Goal: Information Seeking & Learning: Learn about a topic

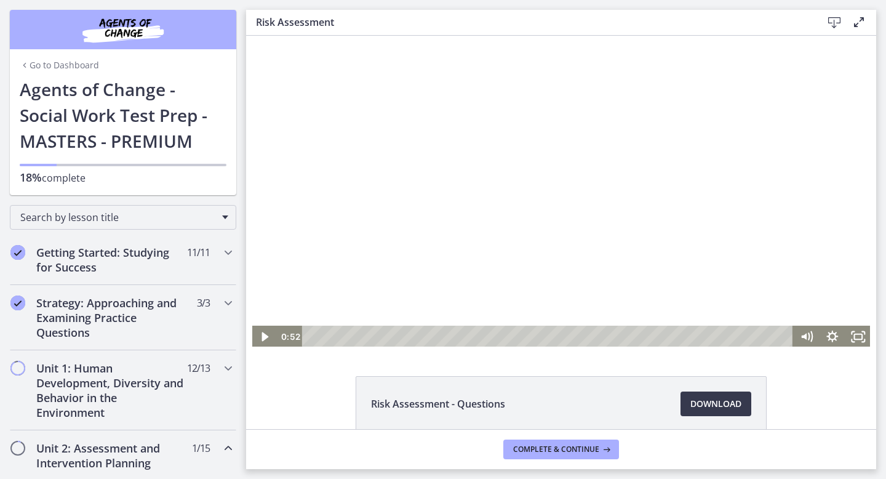
scroll to position [381, 0]
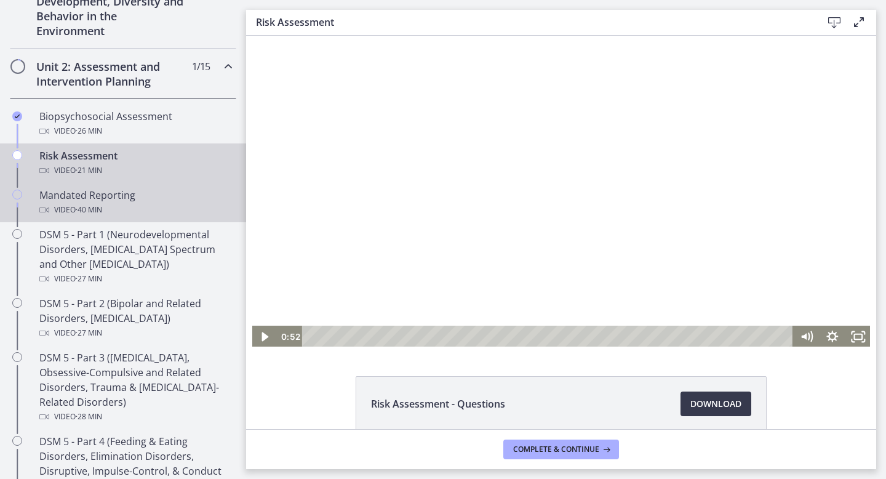
click at [148, 204] on div "Video · 40 min" at bounding box center [135, 209] width 192 height 15
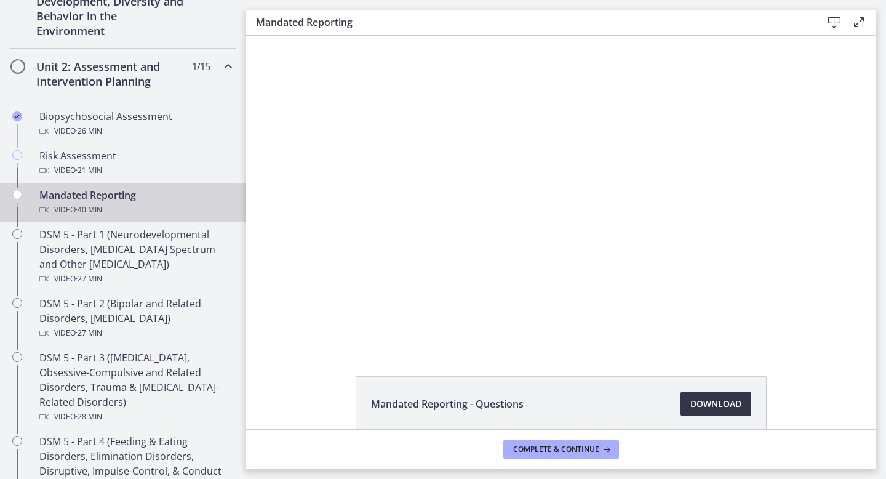
click at [695, 407] on span "Download Opens in a new window" at bounding box center [715, 403] width 51 height 15
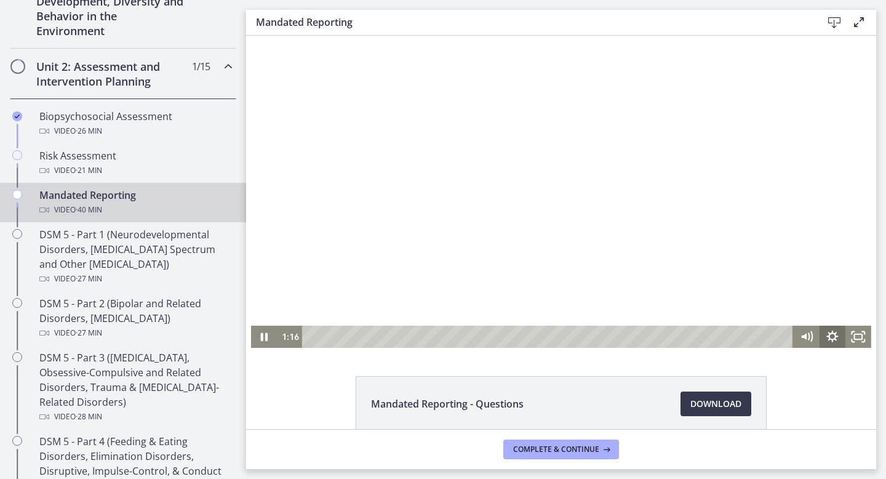
click at [831, 335] on icon "Show settings menu" at bounding box center [833, 336] width 26 height 22
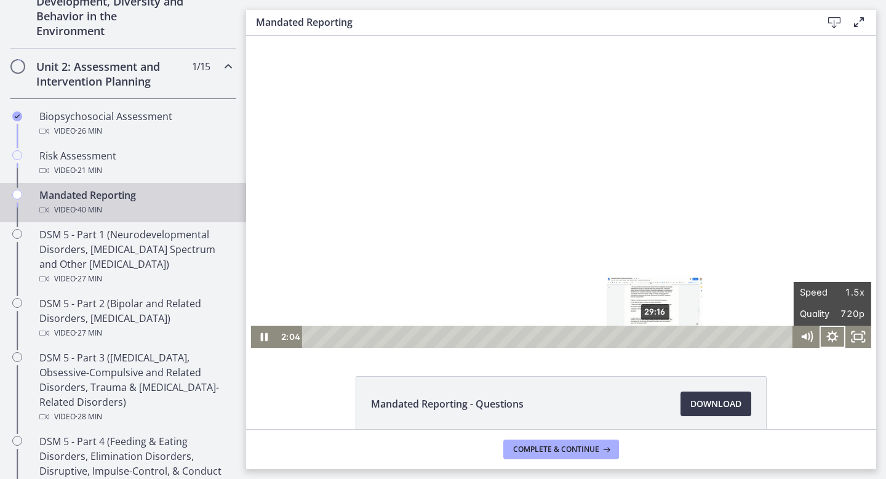
click at [656, 335] on div "29:16" at bounding box center [549, 336] width 476 height 22
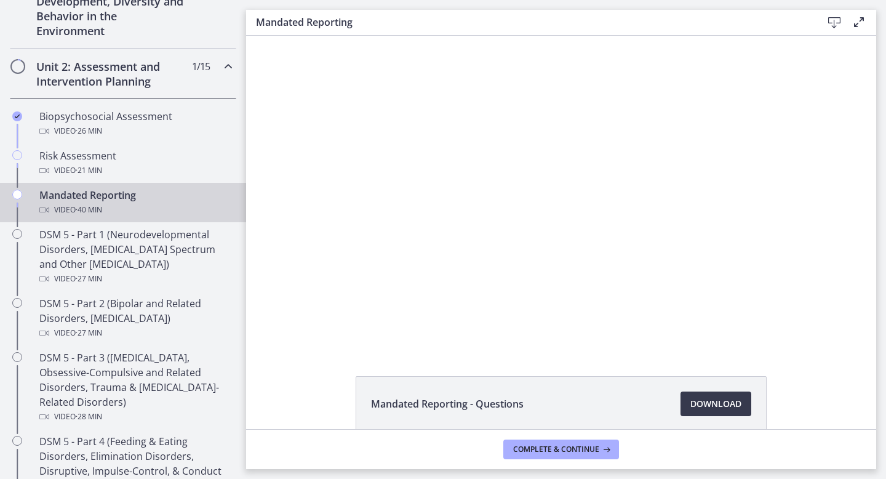
click at [588, 266] on div at bounding box center [561, 192] width 620 height 312
click at [354, 194] on div at bounding box center [561, 192] width 620 height 312
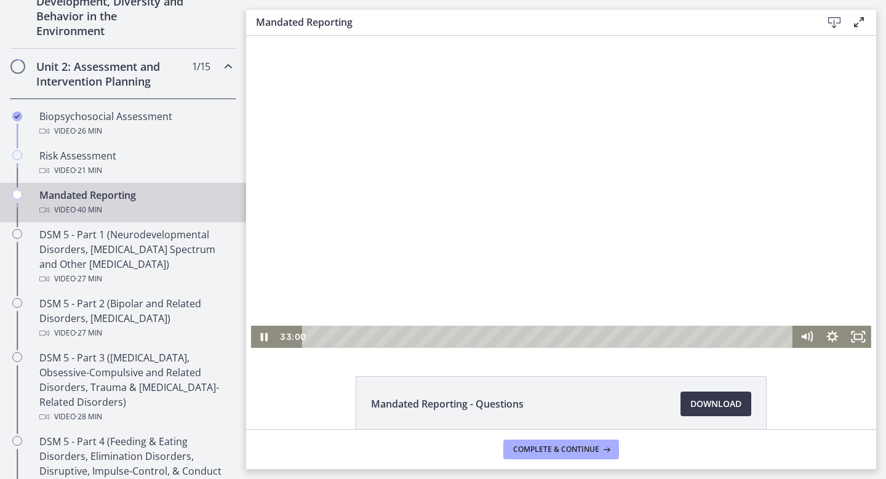
click at [327, 199] on div at bounding box center [561, 192] width 620 height 312
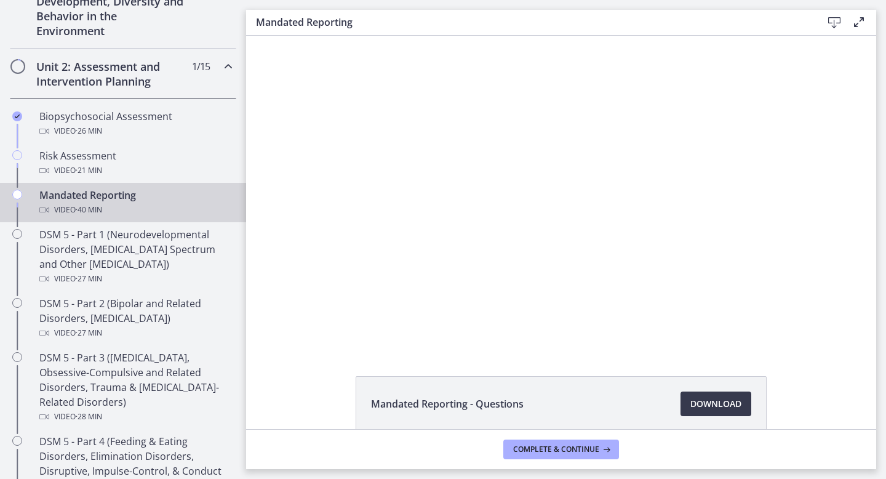
click at [327, 199] on div at bounding box center [561, 192] width 620 height 312
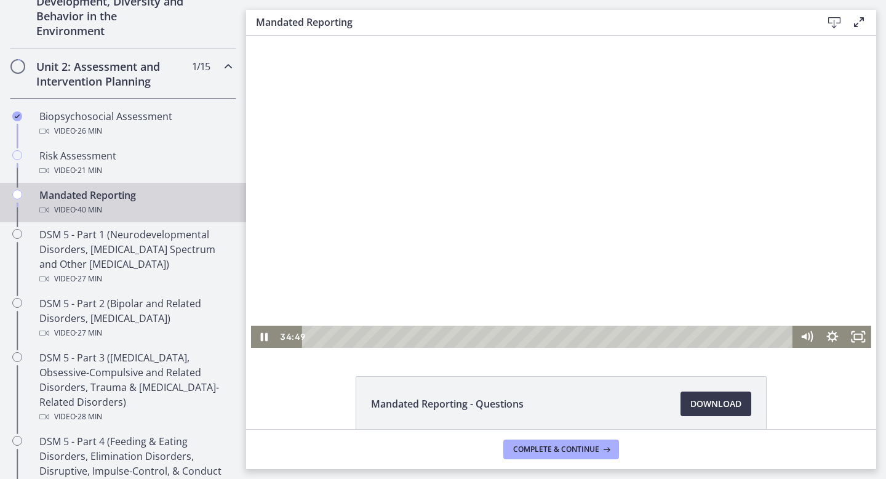
click at [321, 189] on div at bounding box center [561, 192] width 620 height 312
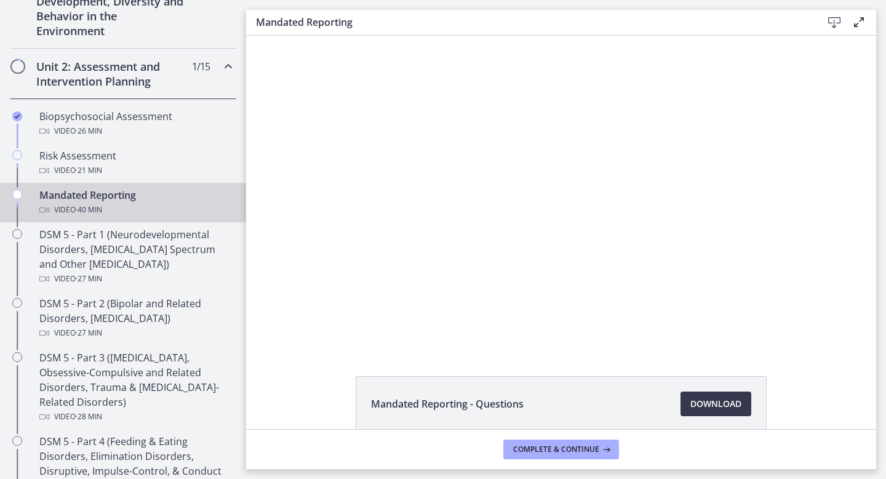
click at [321, 189] on div at bounding box center [561, 192] width 620 height 312
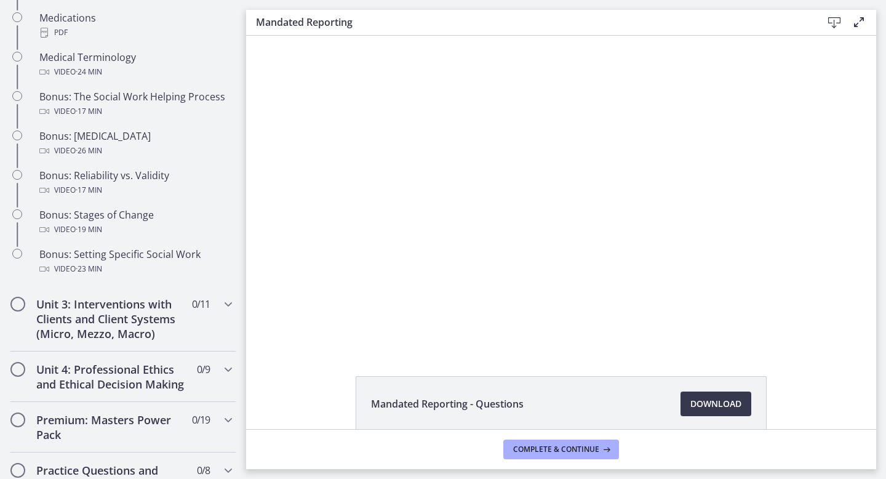
scroll to position [944, 0]
click at [221, 306] on icon "Chapters" at bounding box center [228, 302] width 15 height 15
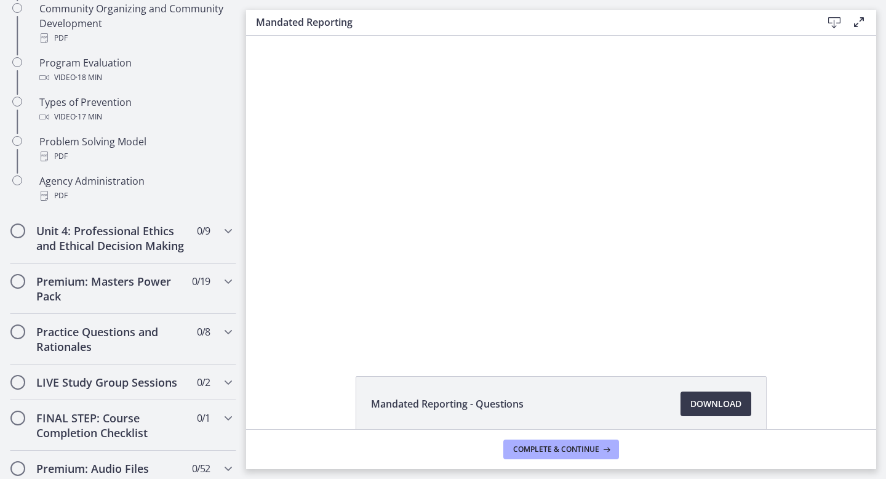
scroll to position [811, 0]
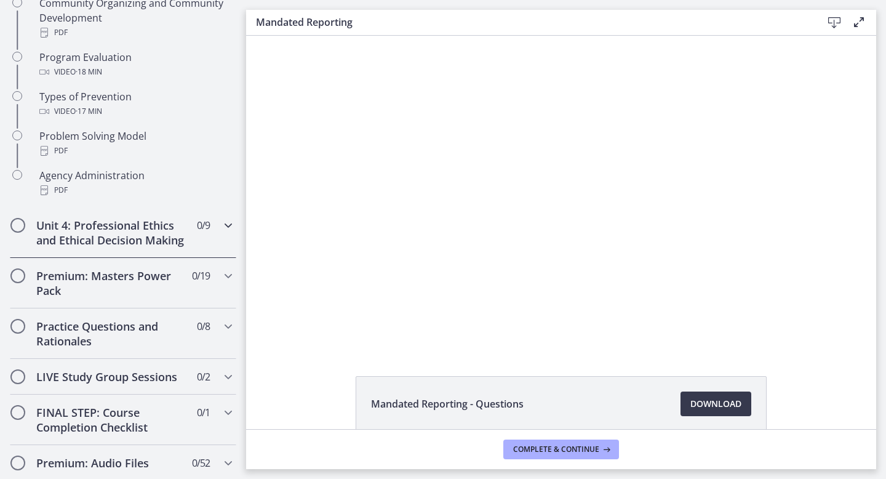
click at [215, 236] on div "Unit 4: Professional Ethics and Ethical Decision Making 0 / 9 Completed" at bounding box center [123, 232] width 226 height 50
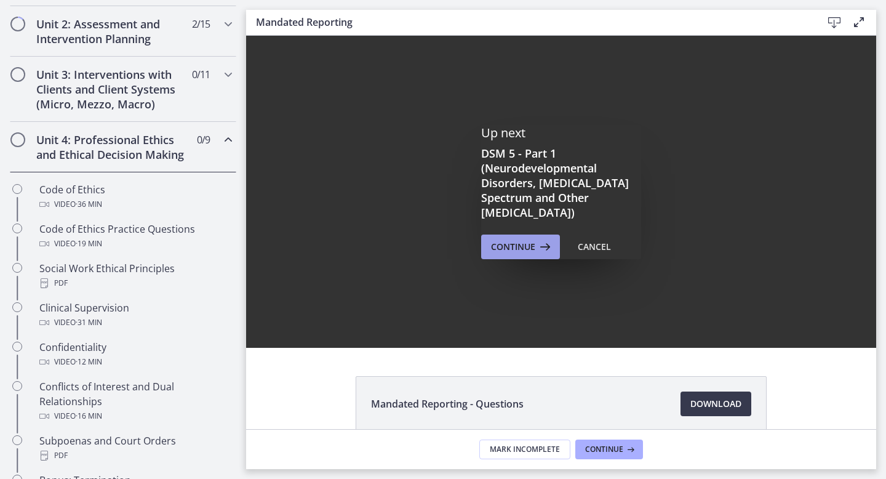
scroll to position [0, 0]
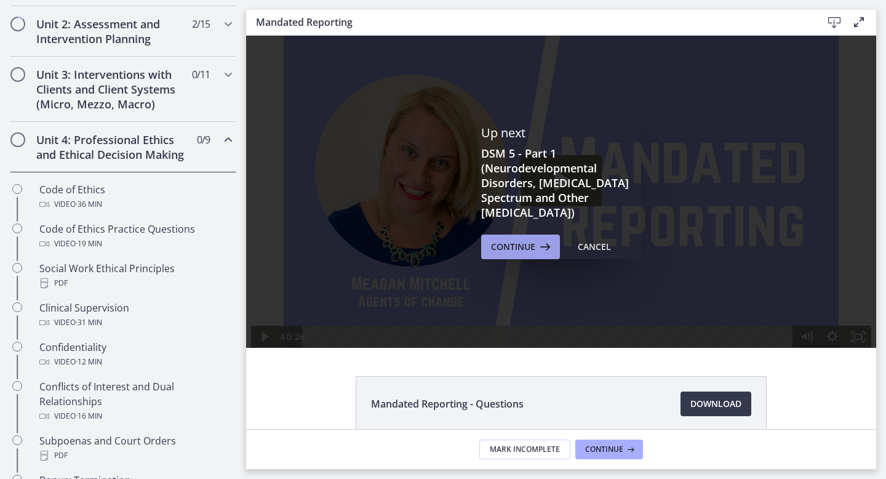
click at [527, 246] on span "Continue" at bounding box center [513, 246] width 44 height 15
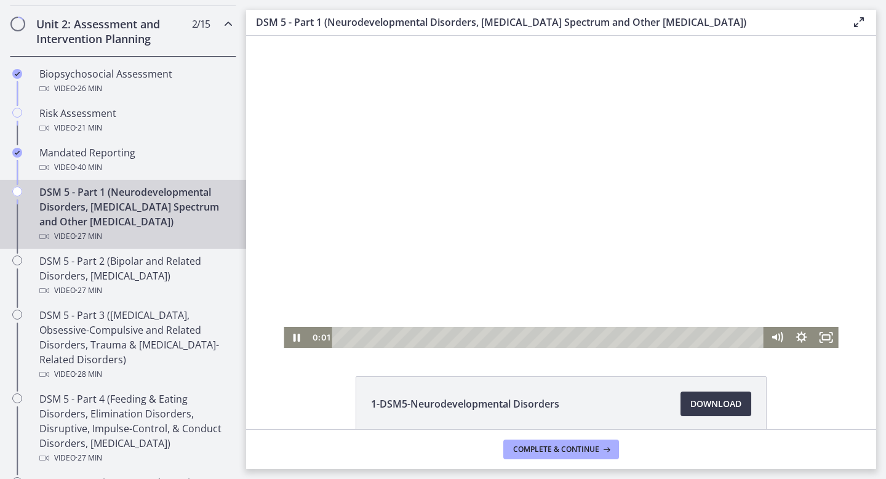
click at [513, 210] on div at bounding box center [561, 192] width 554 height 312
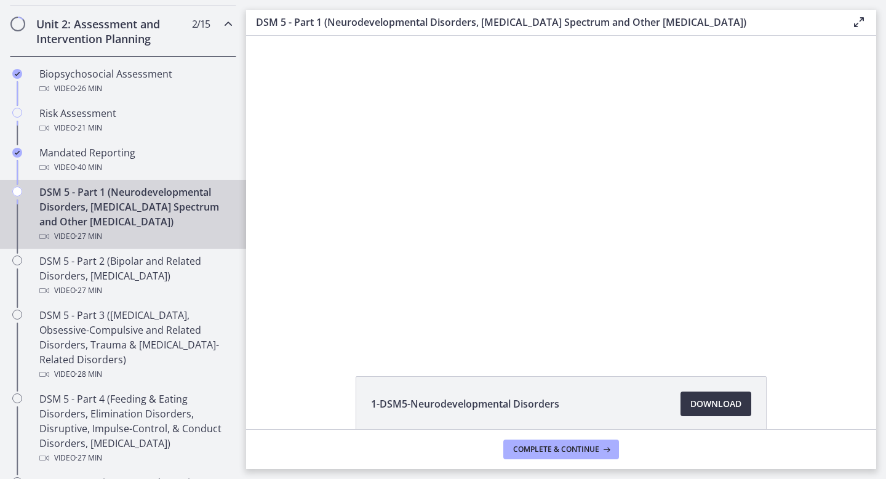
click at [719, 409] on span "Download Opens in a new window" at bounding box center [715, 403] width 51 height 15
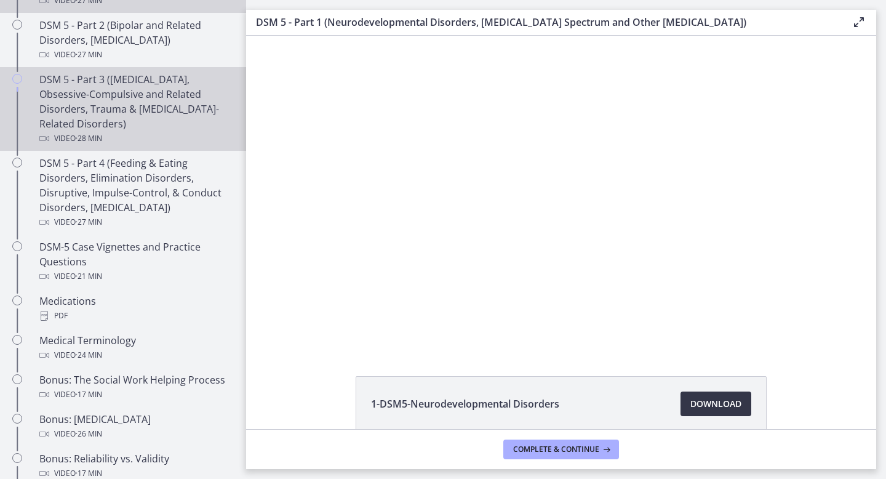
scroll to position [666, 0]
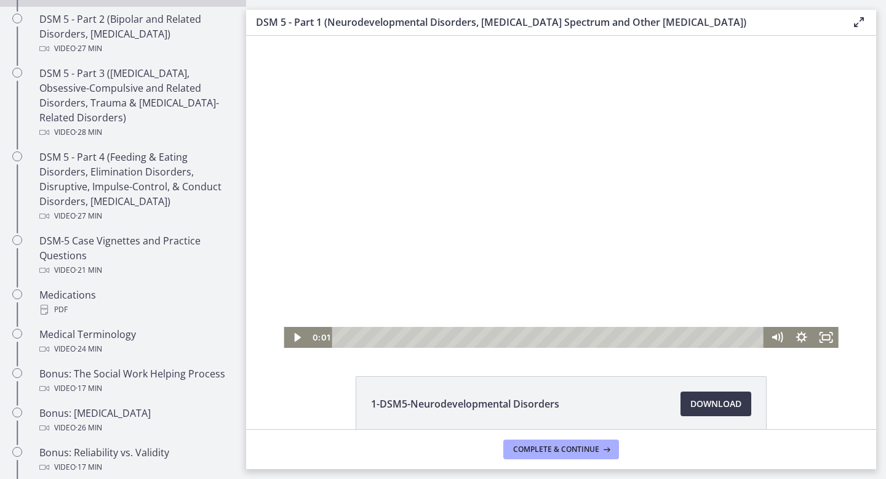
click at [496, 274] on div at bounding box center [561, 192] width 554 height 312
click at [799, 335] on icon "Show settings menu" at bounding box center [802, 337] width 30 height 25
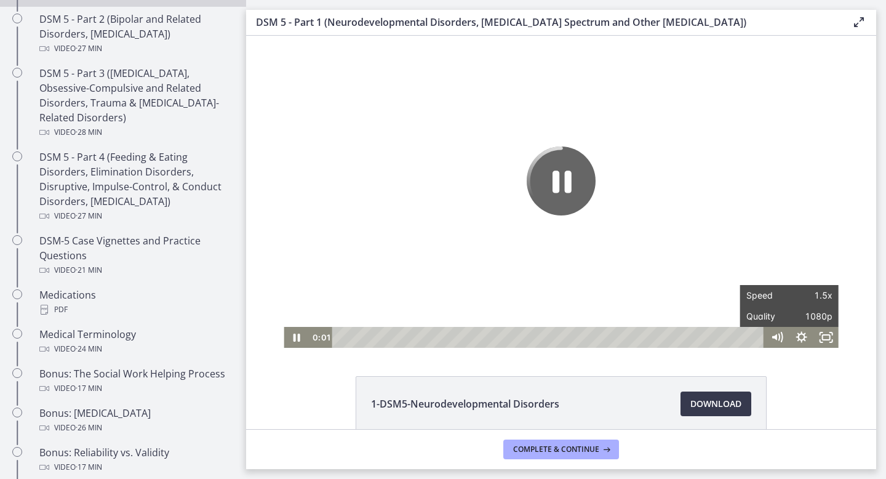
click at [858, 244] on div "The video is loading... Click for sound @keyframes VOLUME_SMALL_WAVE_FLASH { 0%…" at bounding box center [561, 192] width 630 height 312
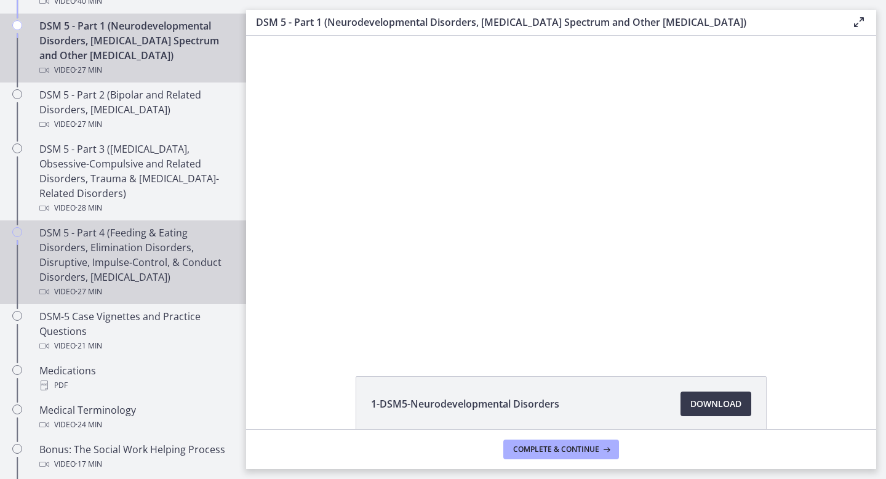
scroll to position [585, 0]
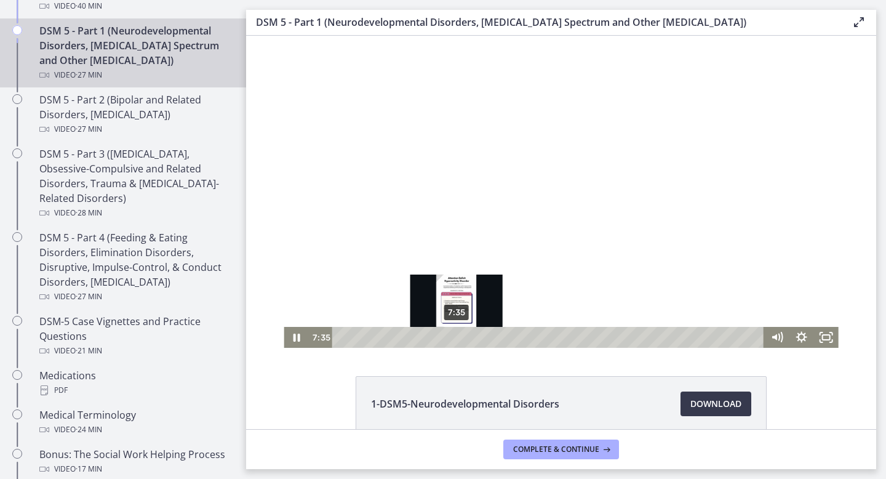
click at [457, 339] on div "7:35" at bounding box center [549, 337] width 417 height 21
click at [422, 89] on div at bounding box center [561, 192] width 554 height 312
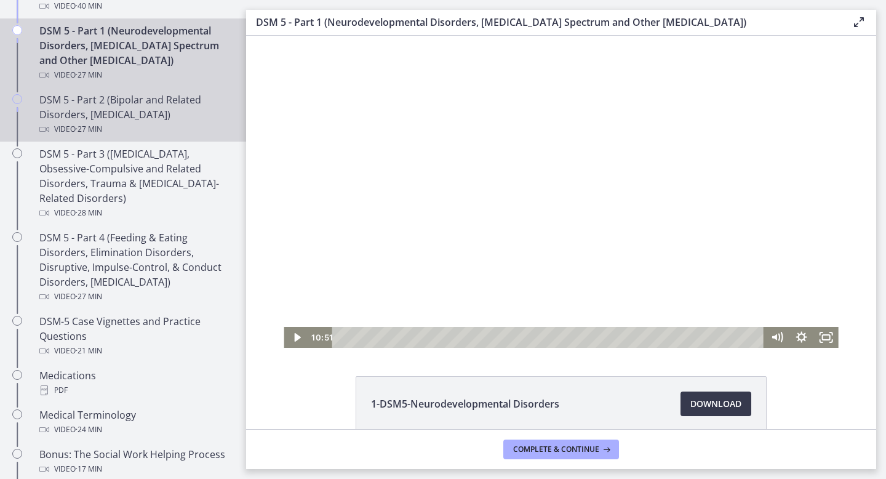
click at [86, 122] on span "· 27 min" at bounding box center [89, 129] width 26 height 15
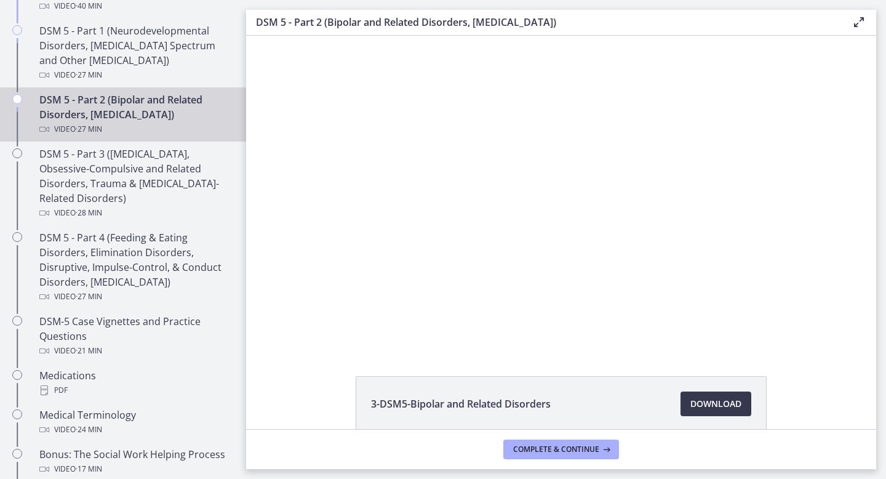
click at [86, 122] on span "· 27 min" at bounding box center [89, 129] width 26 height 15
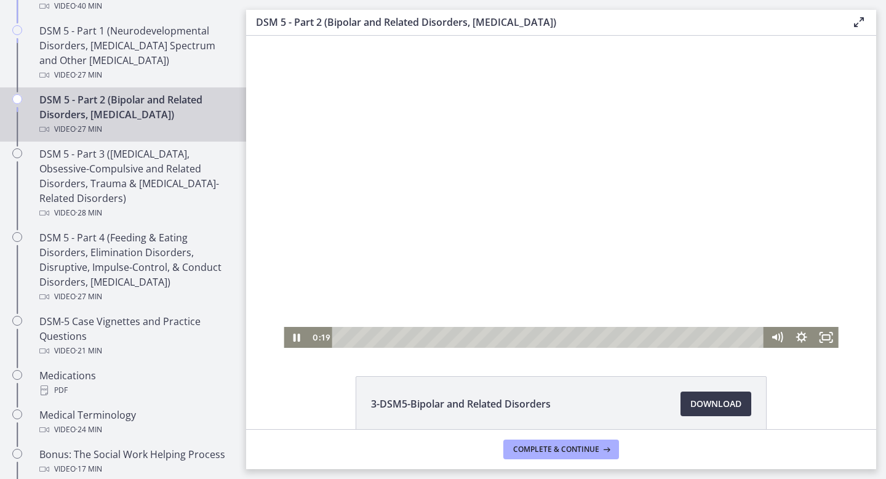
click at [311, 156] on div at bounding box center [561, 192] width 554 height 312
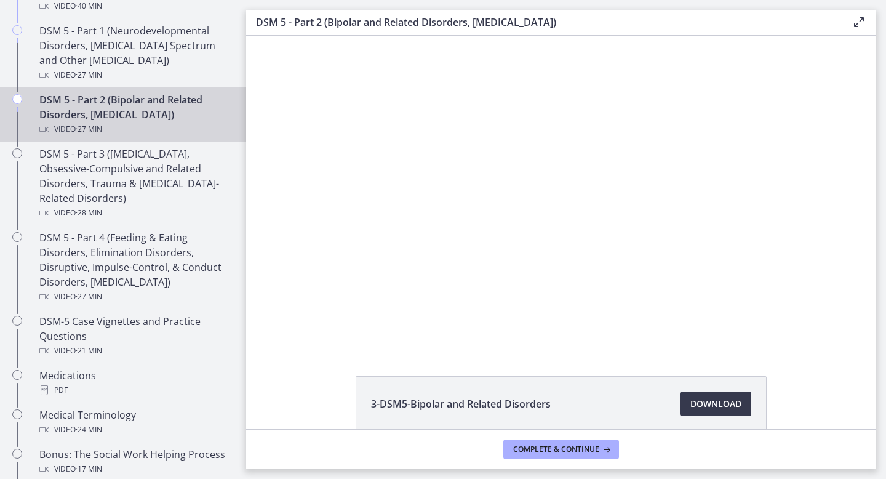
click at [311, 156] on div at bounding box center [561, 192] width 554 height 312
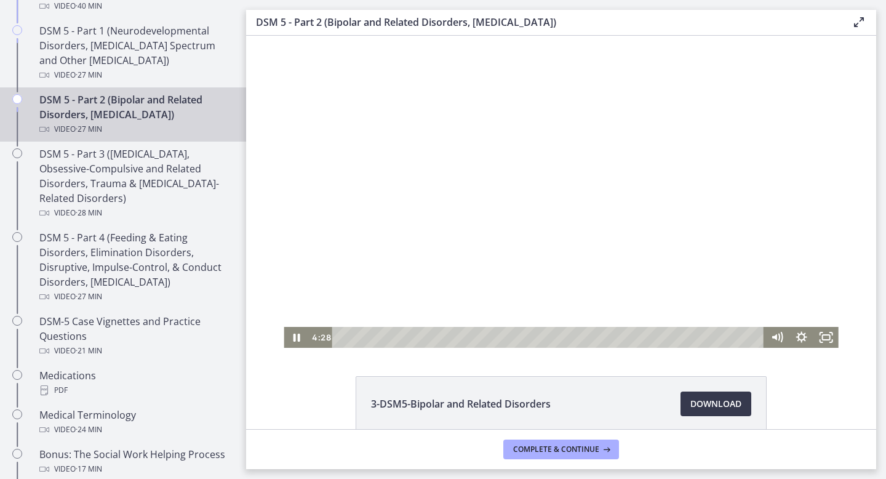
click at [409, 340] on div "Playbar" at bounding box center [549, 337] width 417 height 21
click at [436, 181] on div at bounding box center [561, 192] width 554 height 312
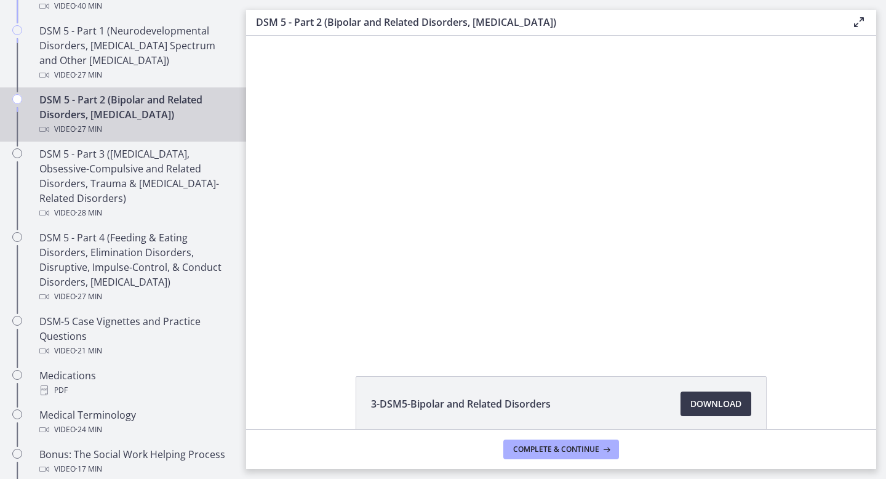
click at [436, 181] on div at bounding box center [561, 192] width 554 height 312
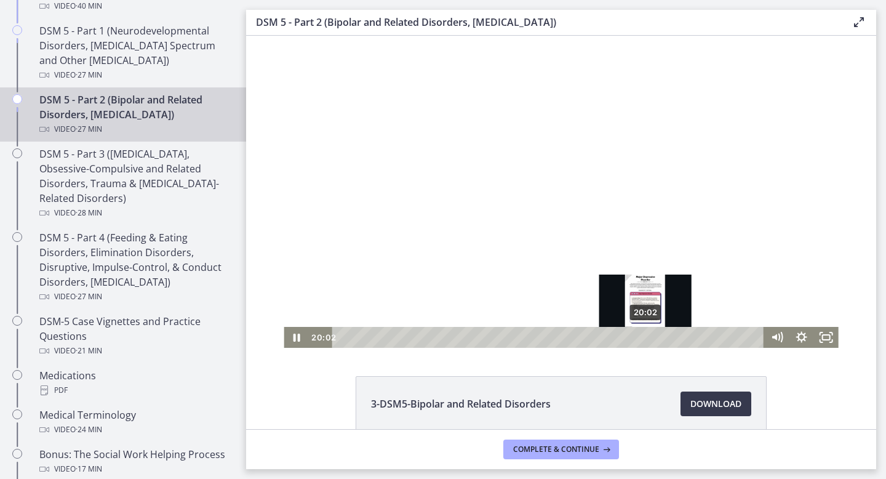
click at [646, 340] on div "20:02" at bounding box center [549, 337] width 417 height 21
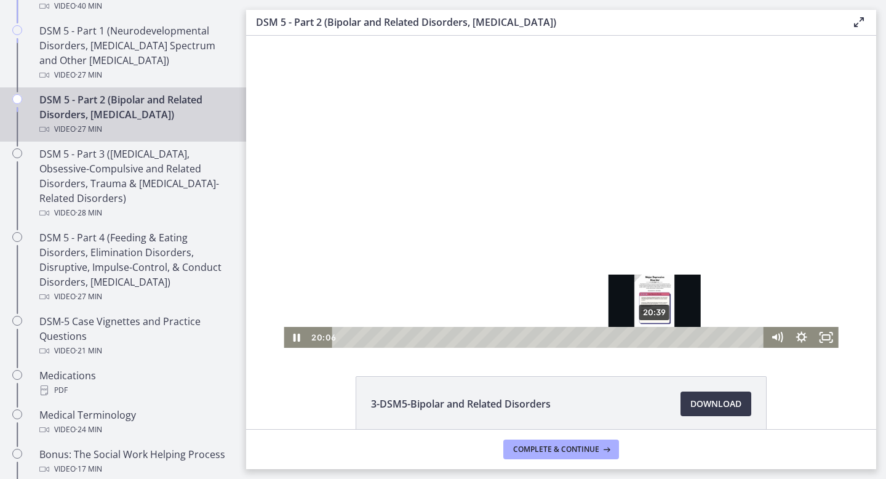
click at [655, 338] on div "20:39" at bounding box center [549, 337] width 417 height 21
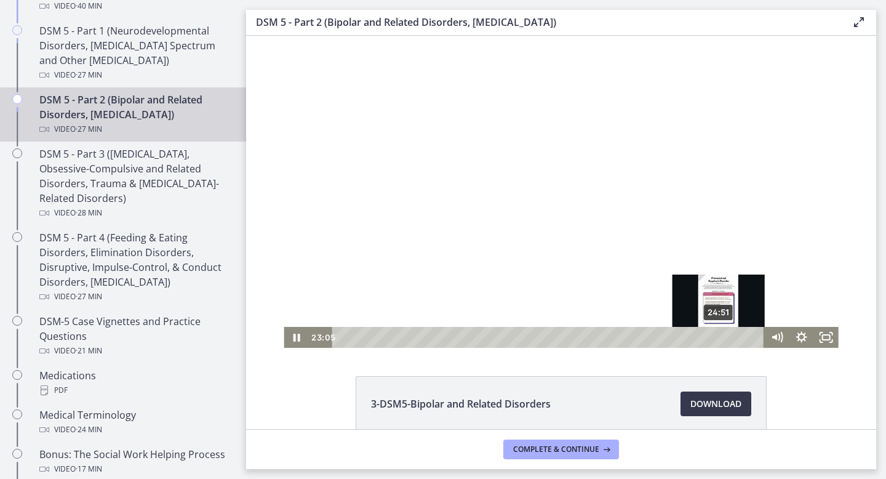
click at [719, 339] on div "24:51" at bounding box center [549, 337] width 417 height 21
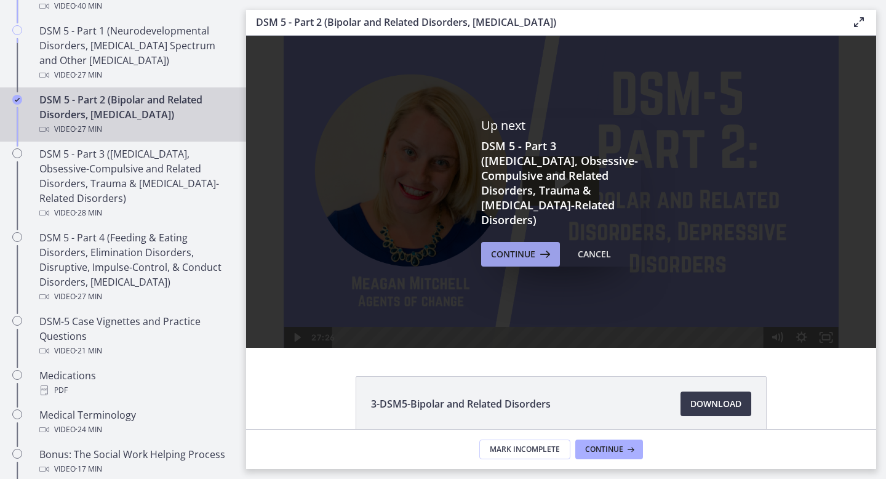
click at [548, 252] on icon at bounding box center [543, 254] width 17 height 15
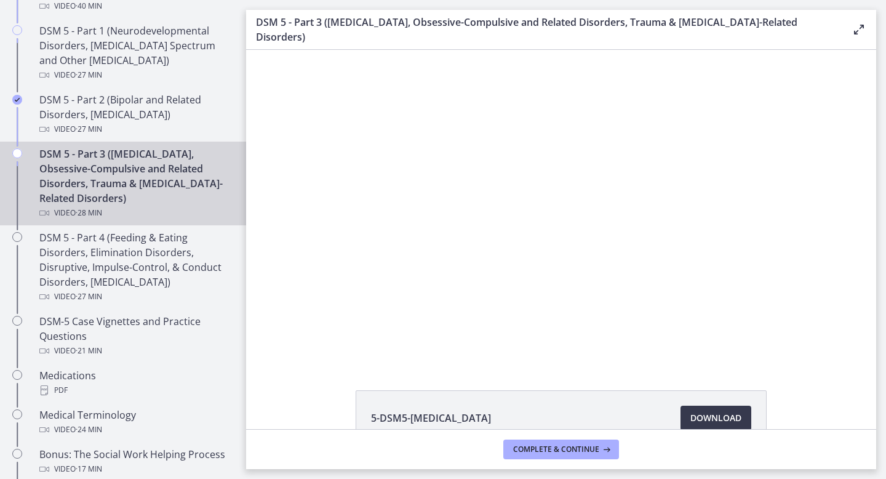
click at [548, 266] on div at bounding box center [561, 206] width 554 height 312
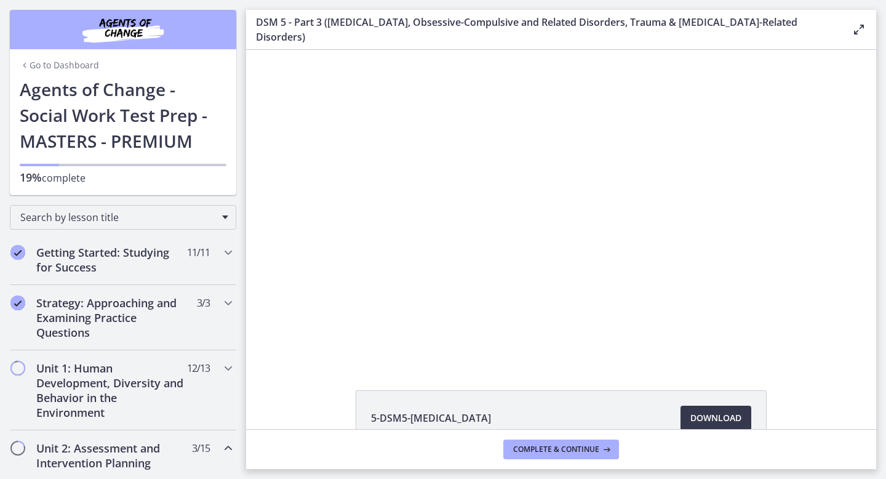
scroll to position [585, 0]
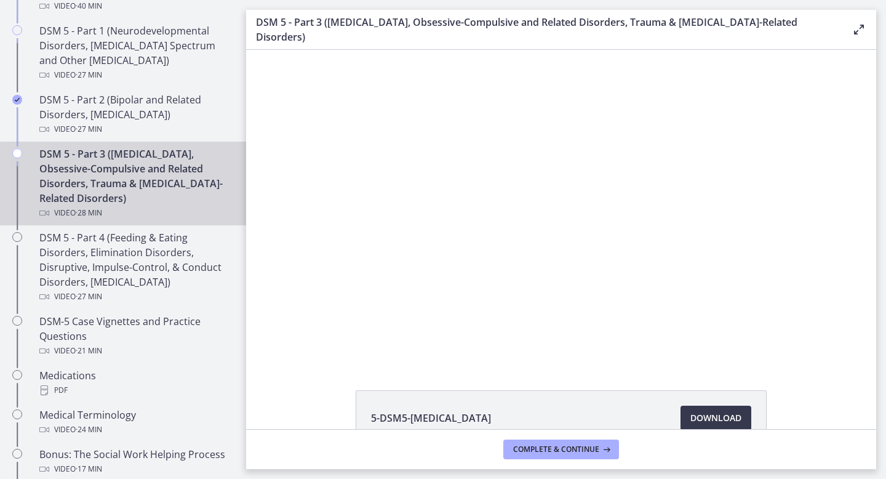
click at [470, 306] on div at bounding box center [561, 206] width 554 height 312
click at [470, 304] on div at bounding box center [561, 206] width 554 height 312
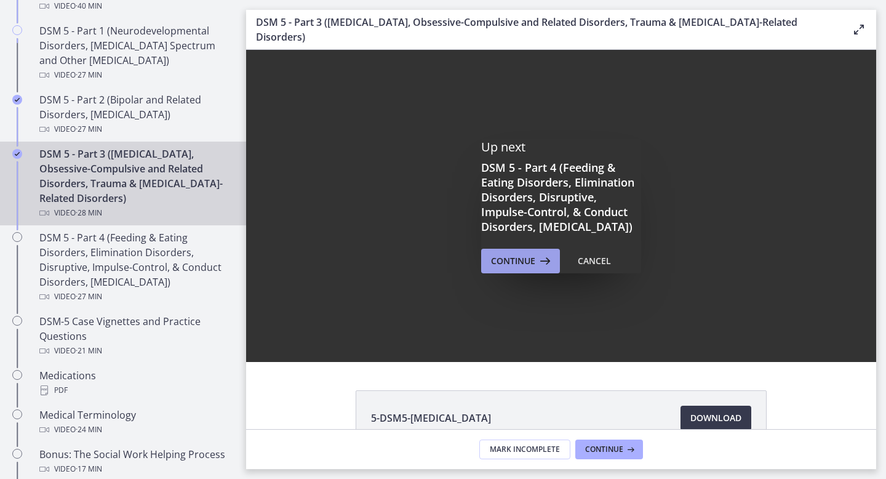
click at [484, 253] on button "Continue" at bounding box center [520, 261] width 79 height 25
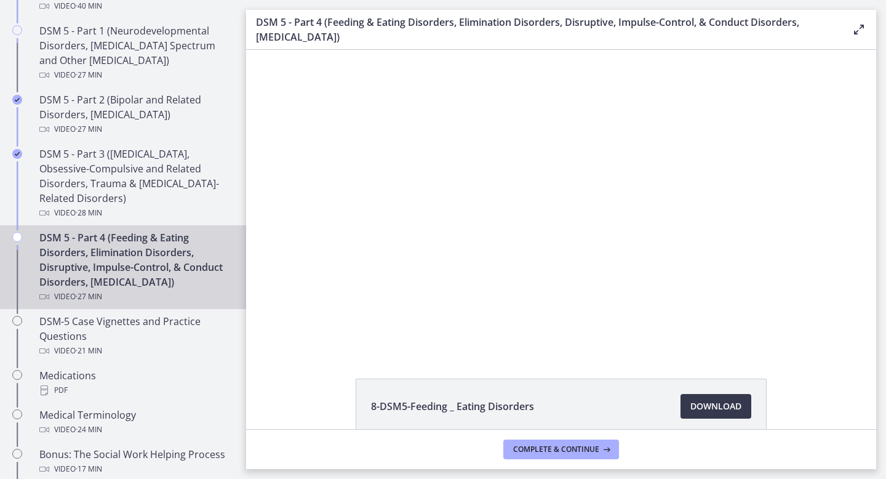
click at [474, 239] on div at bounding box center [561, 200] width 534 height 300
click at [691, 410] on span "Download Opens in a new window" at bounding box center [715, 406] width 51 height 15
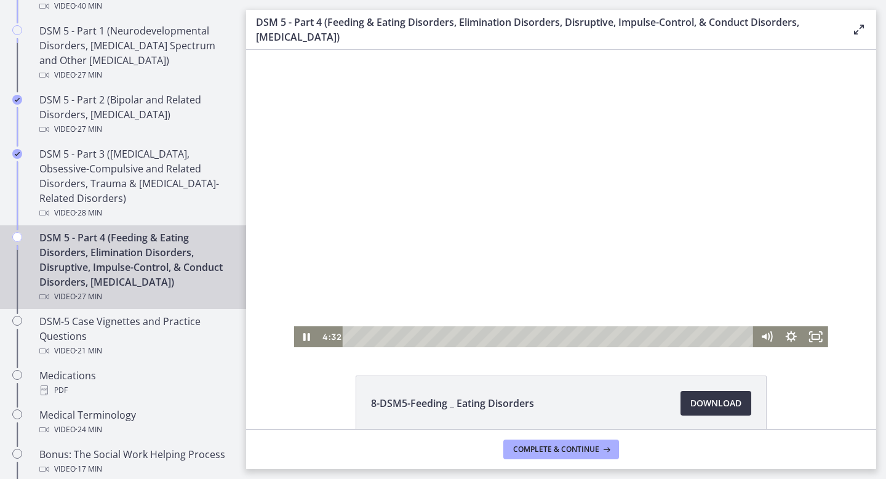
scroll to position [2, 0]
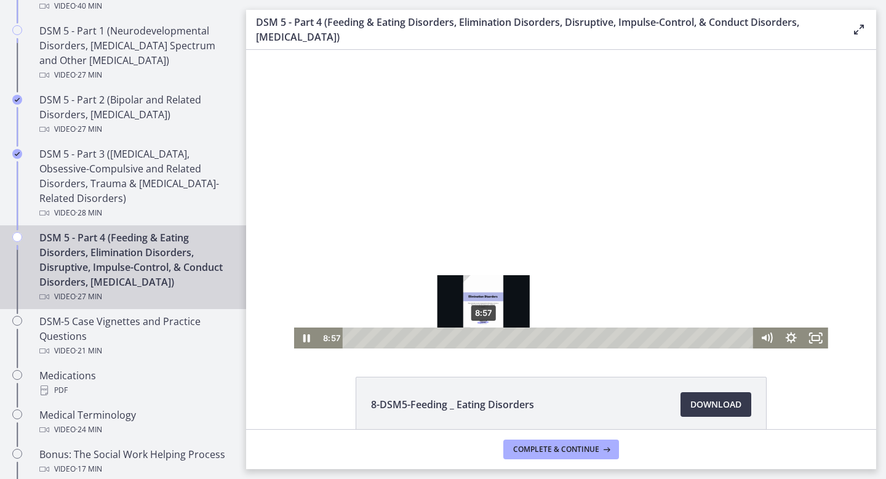
click at [484, 339] on div "8:57" at bounding box center [549, 337] width 396 height 21
click at [480, 338] on div "8:42" at bounding box center [549, 337] width 396 height 21
click at [484, 297] on div at bounding box center [561, 198] width 534 height 300
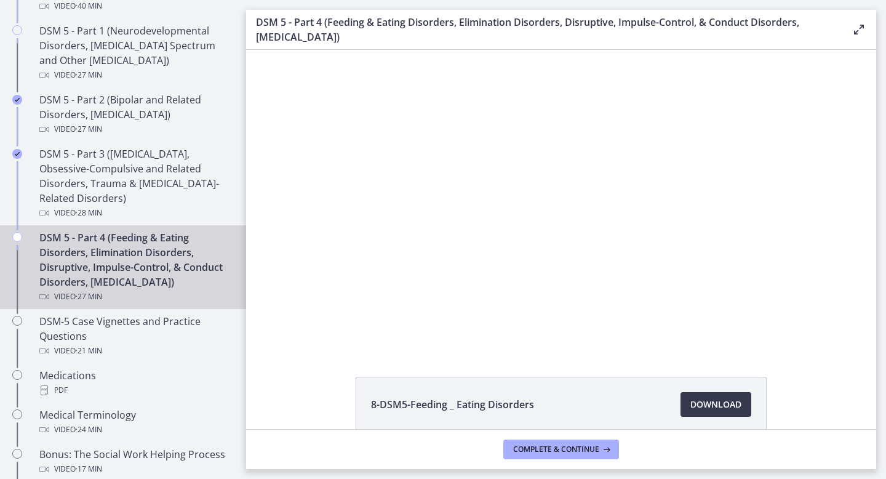
click at [484, 297] on div at bounding box center [561, 198] width 534 height 300
click at [520, 283] on div at bounding box center [561, 198] width 534 height 300
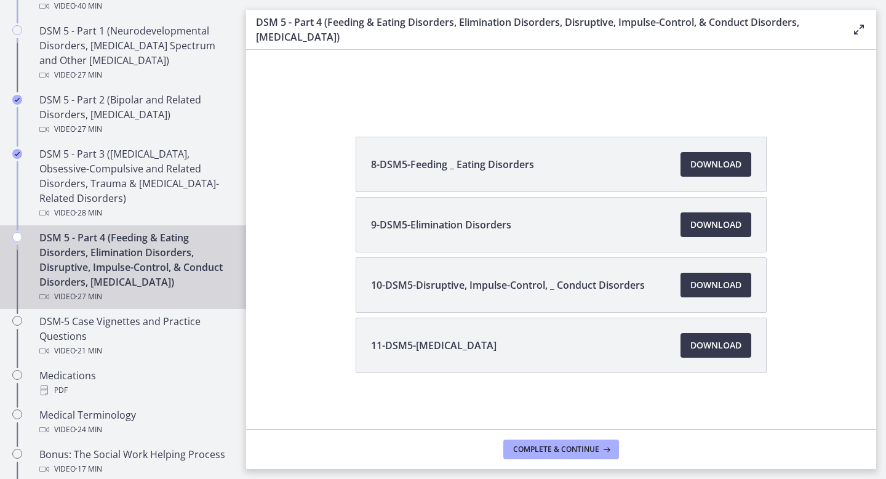
scroll to position [245, 0]
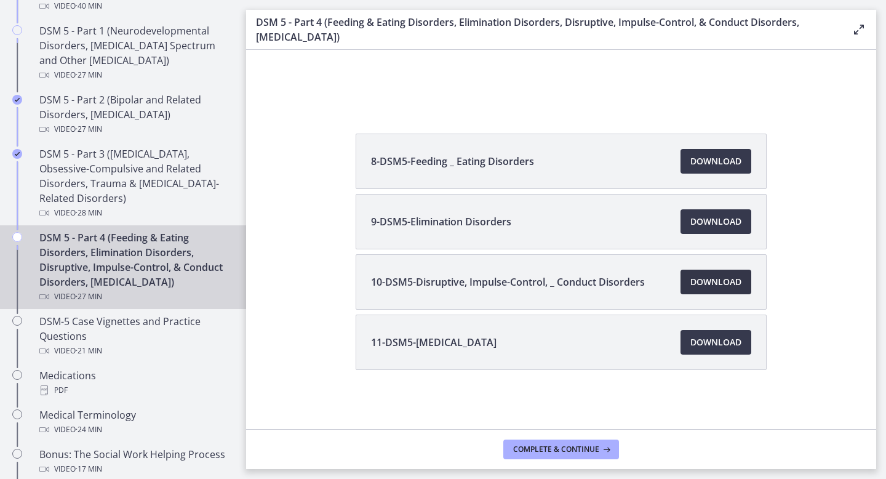
click at [717, 286] on span "Download Opens in a new window" at bounding box center [715, 281] width 51 height 15
click at [693, 349] on span "Download Opens in a new window" at bounding box center [715, 342] width 51 height 15
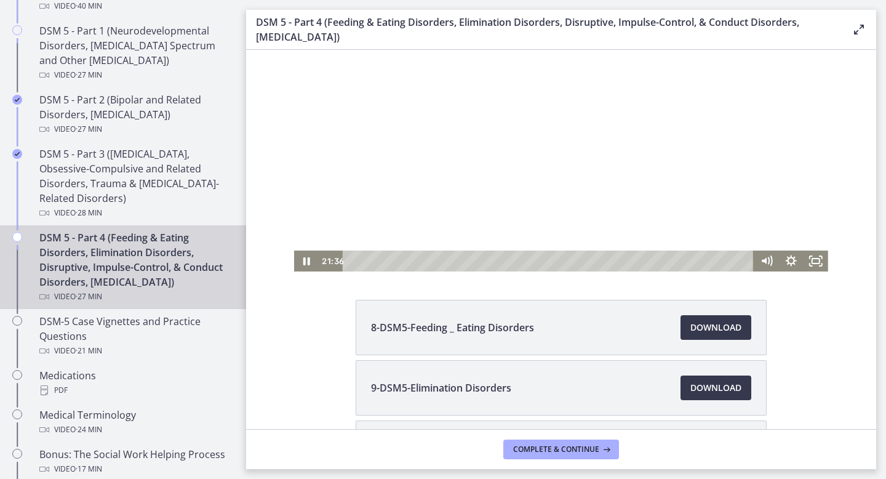
scroll to position [39, 0]
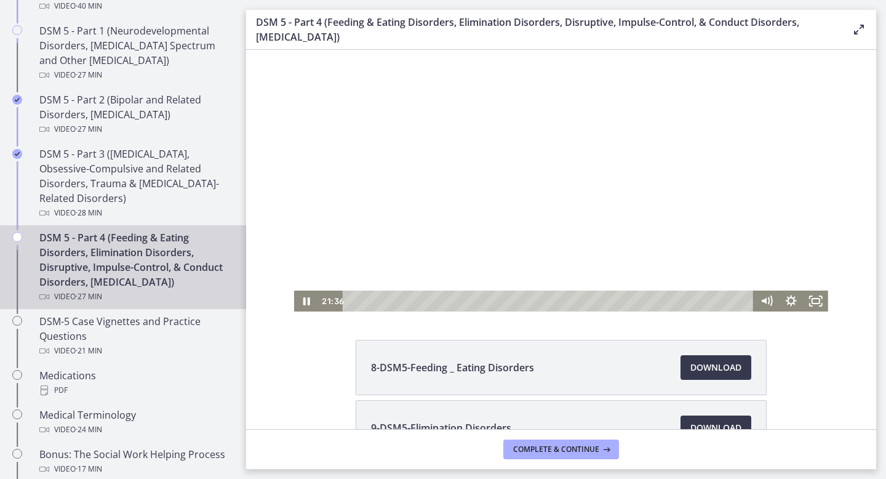
click at [495, 218] on div at bounding box center [561, 161] width 534 height 300
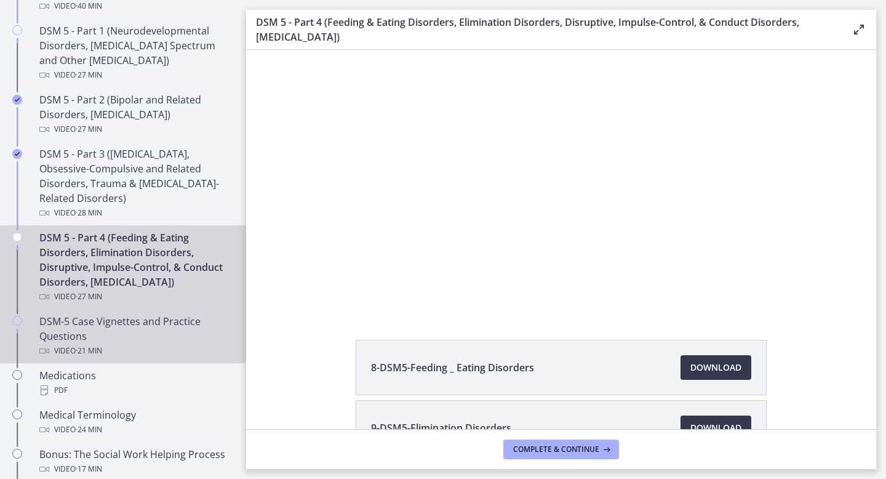
click at [100, 329] on div "DSM-5 Case Vignettes and Practice Questions Video · 21 min" at bounding box center [135, 336] width 192 height 44
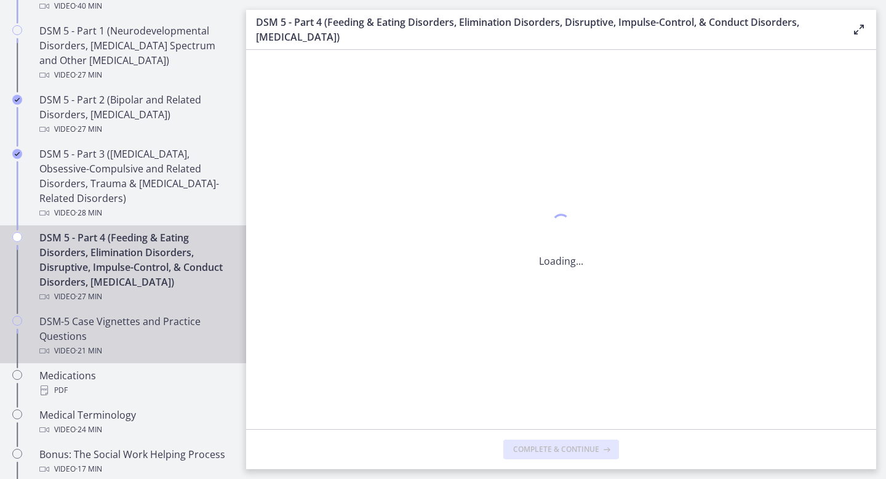
scroll to position [0, 0]
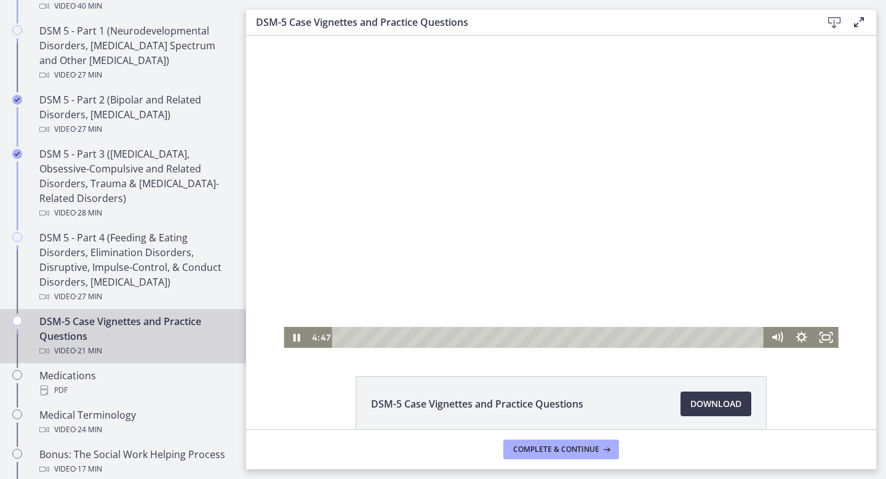
click at [434, 263] on div at bounding box center [561, 192] width 554 height 312
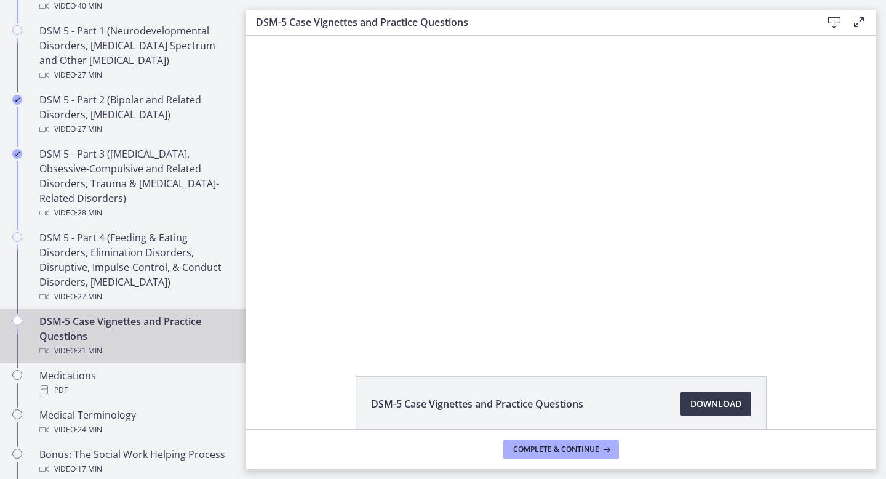
click at [434, 263] on div at bounding box center [561, 192] width 554 height 312
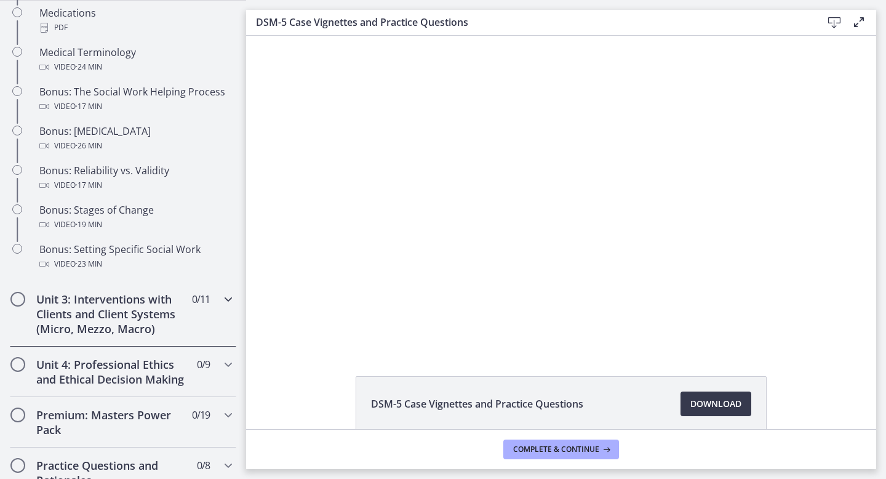
scroll to position [921, 0]
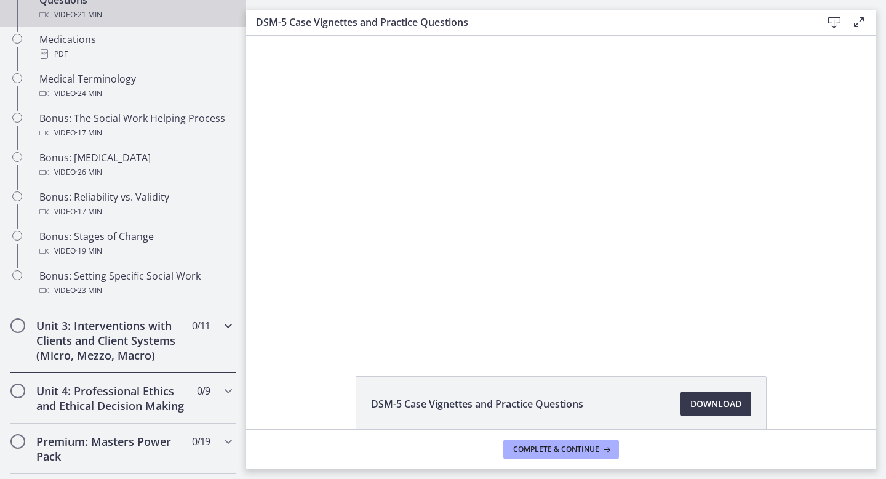
click at [177, 335] on h2 "Unit 3: Interventions with Clients and Client Systems (Micro, Mezzo, Macro)" at bounding box center [111, 340] width 150 height 44
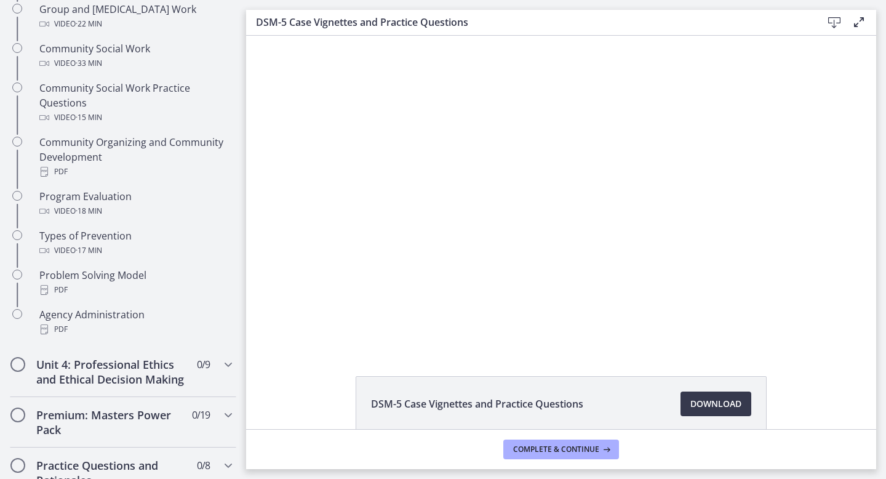
scroll to position [673, 0]
click at [174, 362] on h2 "Unit 4: Professional Ethics and Ethical Decision Making" at bounding box center [111, 371] width 150 height 30
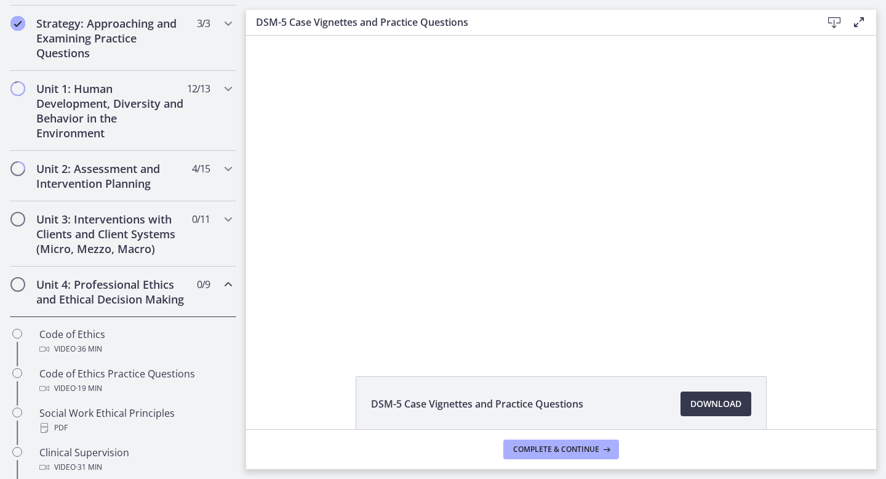
scroll to position [237, 0]
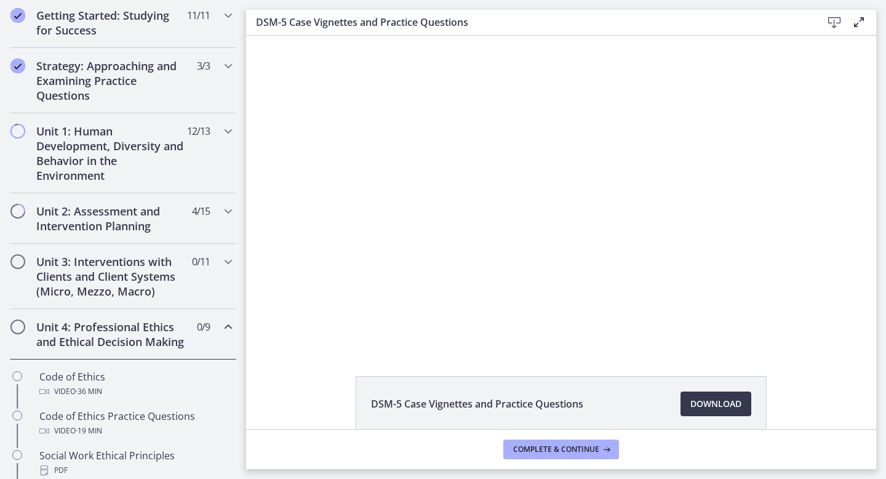
click at [186, 348] on div "Unit 4: Professional Ethics and Ethical Decision Making 0 / 9 Completed" at bounding box center [123, 334] width 226 height 50
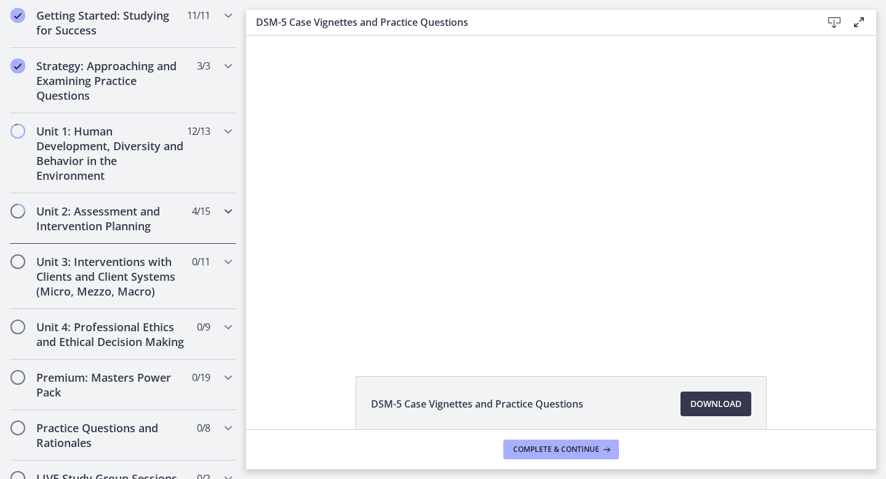
click at [219, 228] on div "Unit 2: Assessment and Intervention Planning 4 / 15 Completed" at bounding box center [123, 218] width 226 height 50
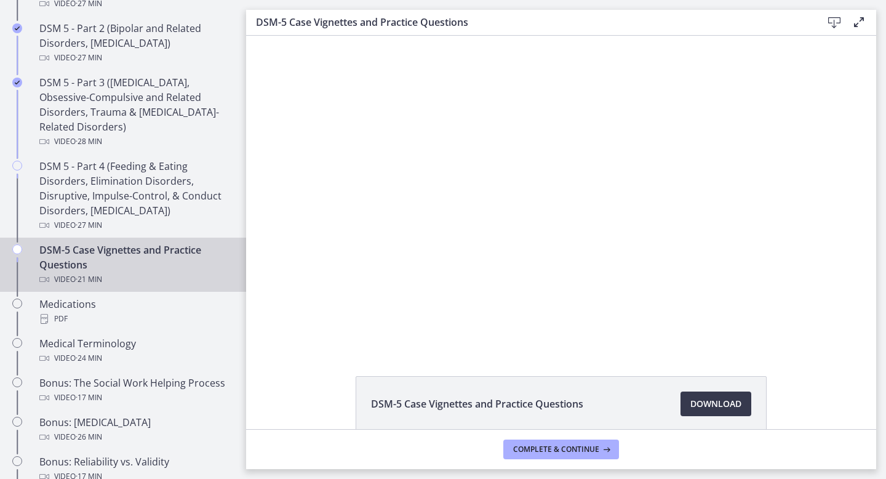
scroll to position [660, 0]
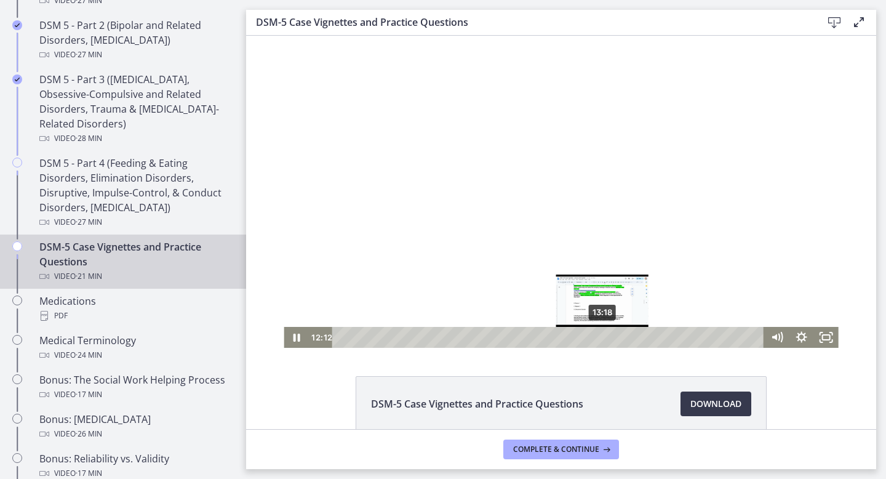
click at [603, 337] on div "13:18" at bounding box center [549, 337] width 417 height 21
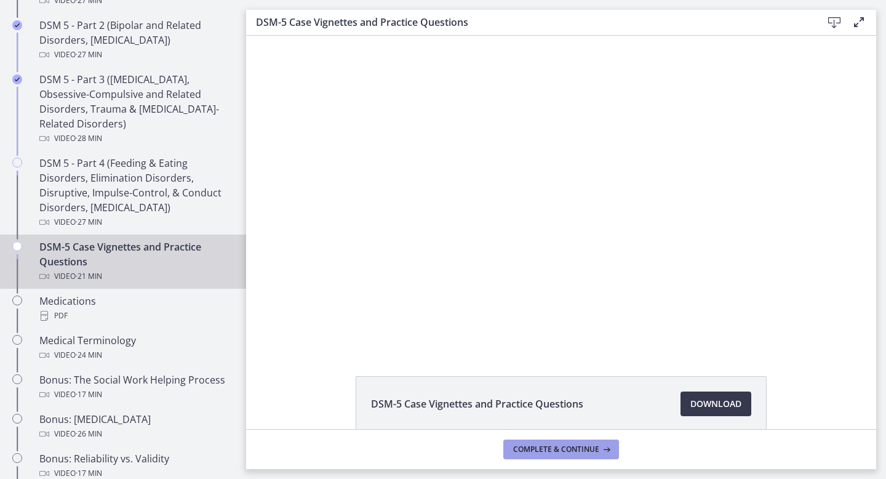
click at [544, 454] on button "Complete & continue" at bounding box center [561, 449] width 116 height 20
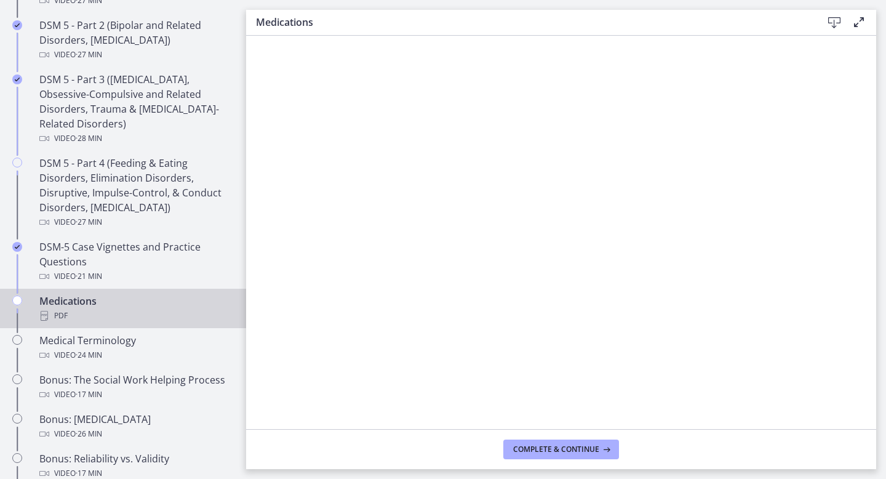
click at [560, 461] on footer "Complete & continue" at bounding box center [561, 449] width 630 height 40
click at [559, 451] on span "Complete & continue" at bounding box center [556, 449] width 86 height 10
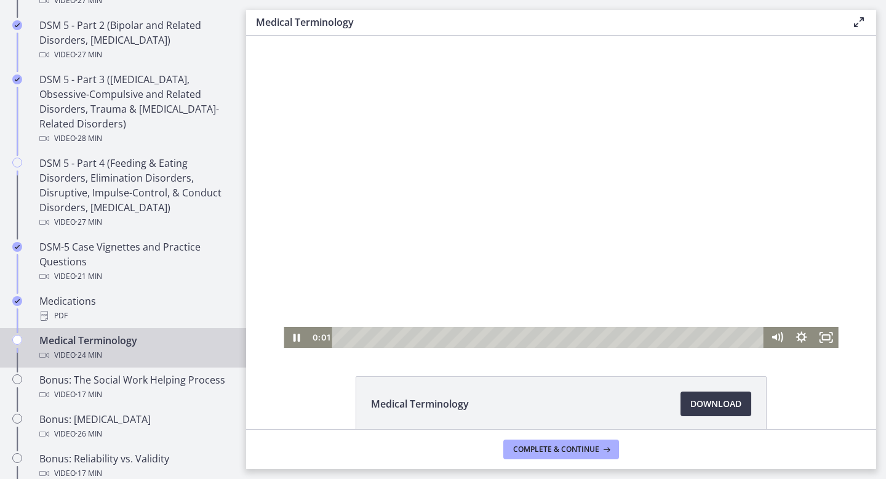
click at [528, 166] on div at bounding box center [561, 192] width 554 height 312
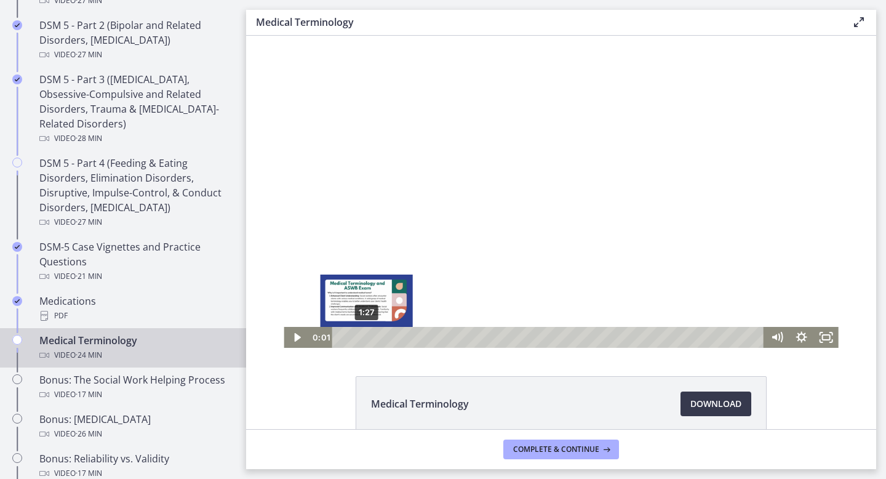
click at [367, 337] on div "1:27" at bounding box center [549, 337] width 417 height 21
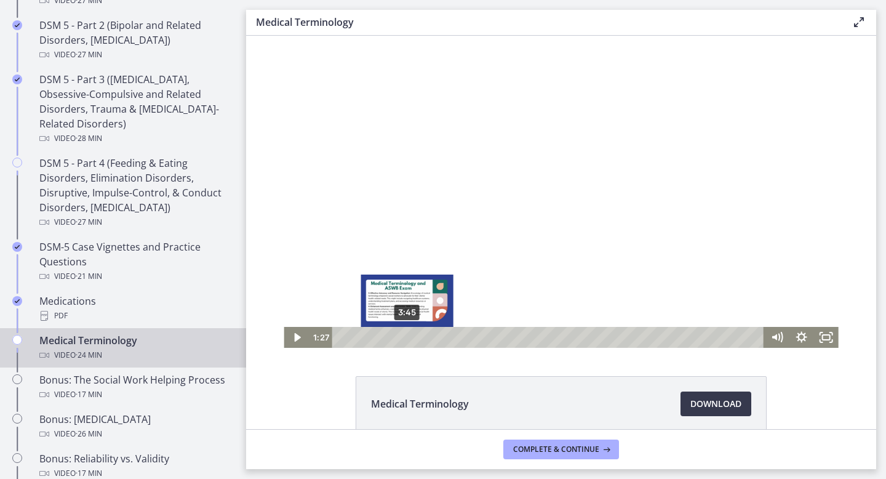
click at [407, 333] on div "3:45" at bounding box center [549, 337] width 417 height 21
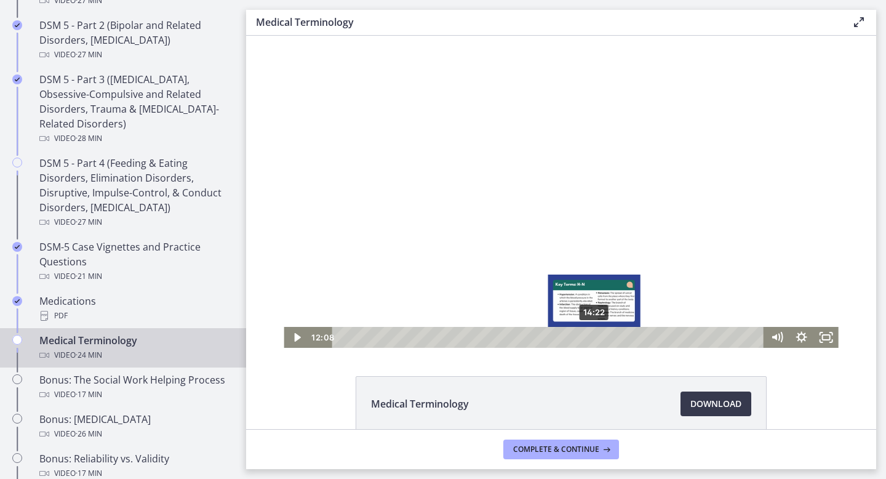
click at [595, 335] on div "14:22" at bounding box center [549, 337] width 417 height 21
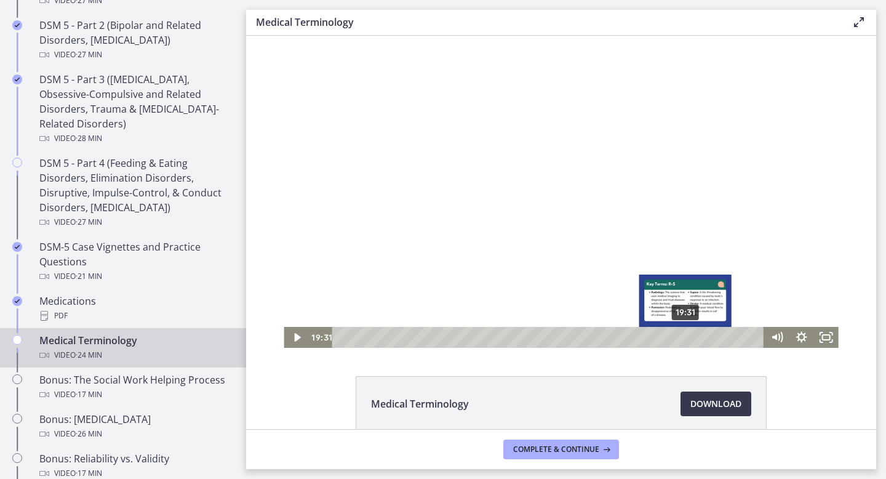
click at [686, 333] on div "19:31" at bounding box center [549, 337] width 417 height 21
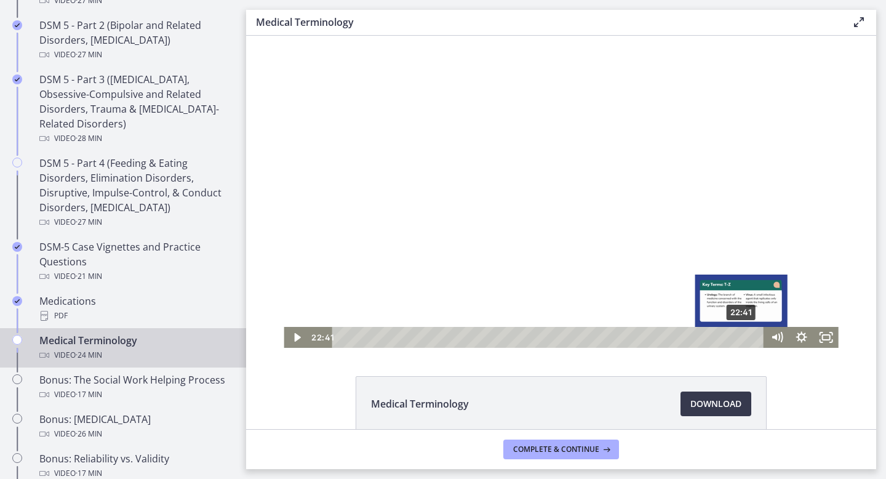
click at [742, 337] on div "22:41" at bounding box center [549, 337] width 417 height 21
click at [751, 336] on div "23:13" at bounding box center [549, 337] width 417 height 21
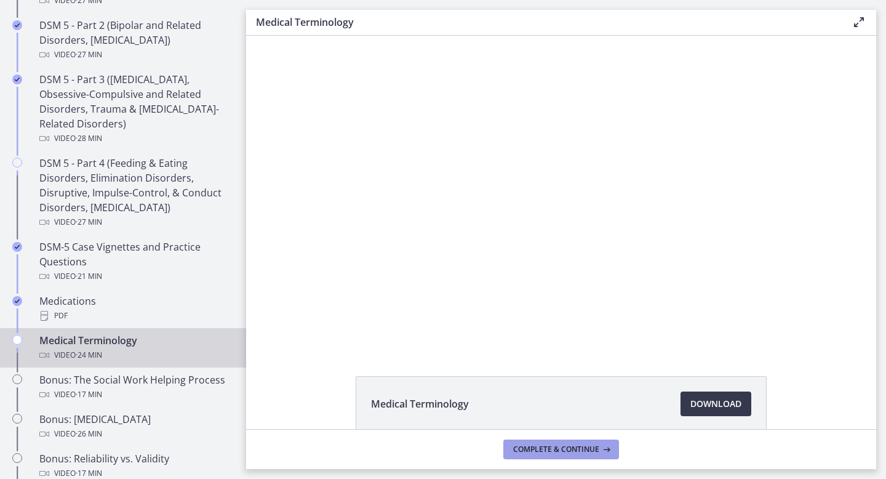
click at [588, 458] on button "Complete & continue" at bounding box center [561, 449] width 116 height 20
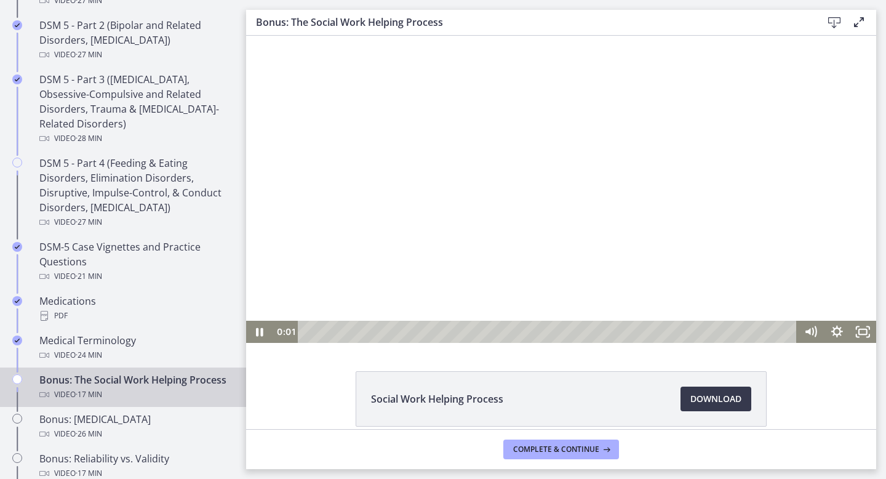
click at [501, 230] on div at bounding box center [561, 189] width 630 height 307
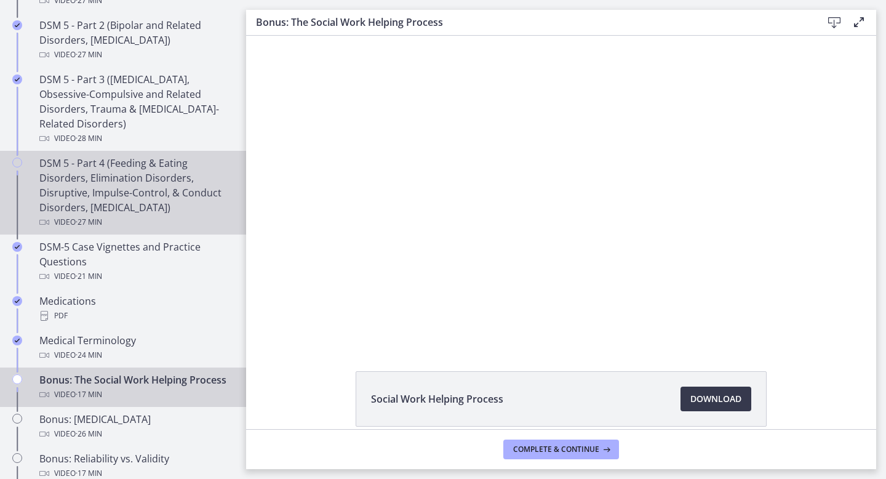
click at [161, 203] on div "DSM 5 - Part 4 (Feeding & Eating Disorders, Elimination Disorders, Disruptive, …" at bounding box center [135, 193] width 192 height 74
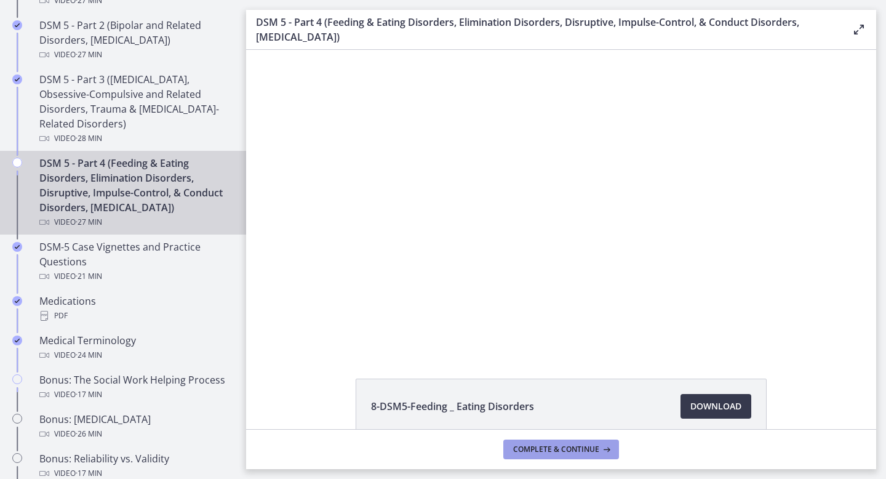
click at [535, 451] on span "Complete & continue" at bounding box center [556, 449] width 86 height 10
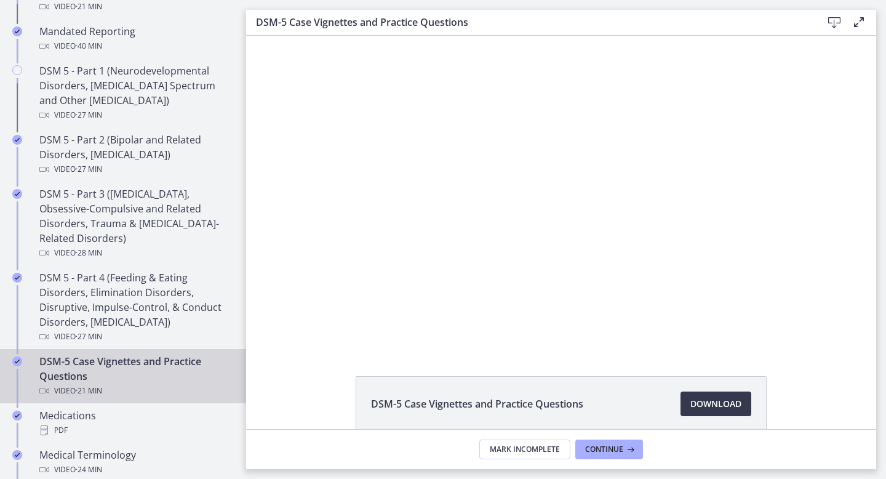
scroll to position [536, 0]
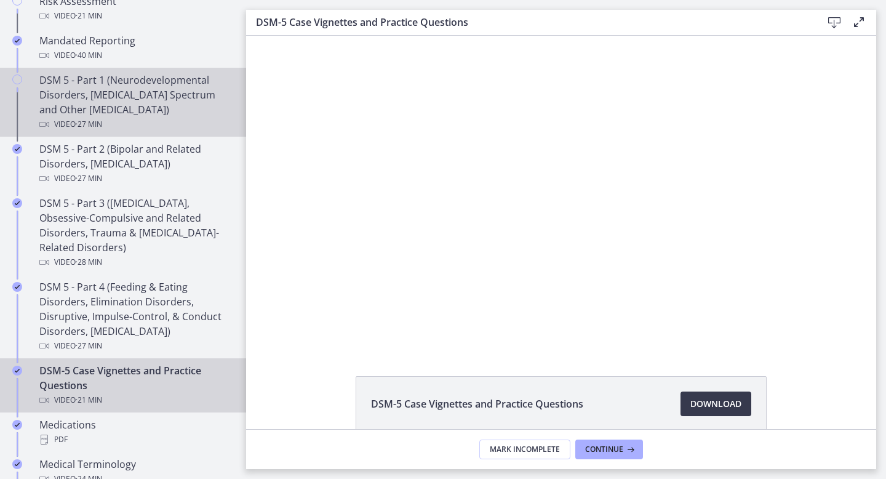
click at [165, 111] on div "DSM 5 - Part 1 (Neurodevelopmental Disorders, Schizophrenia Spectrum and Other …" at bounding box center [135, 102] width 192 height 59
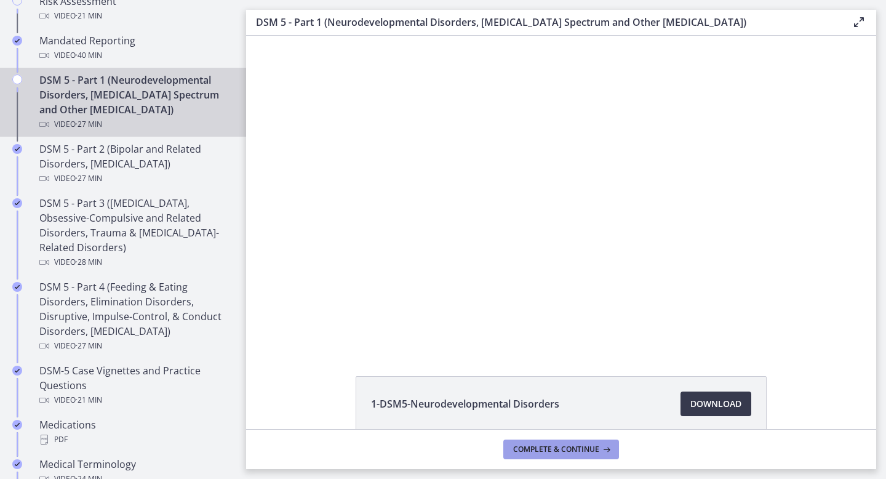
click at [533, 445] on span "Complete & continue" at bounding box center [556, 449] width 86 height 10
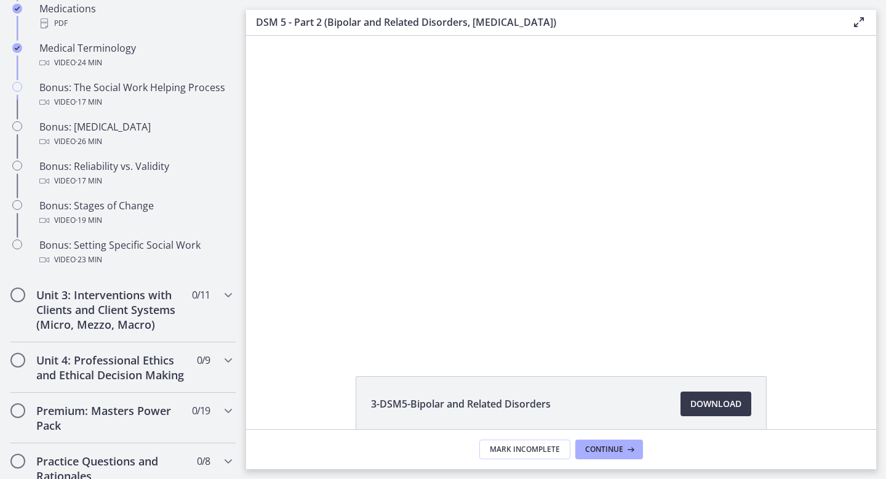
scroll to position [948, 0]
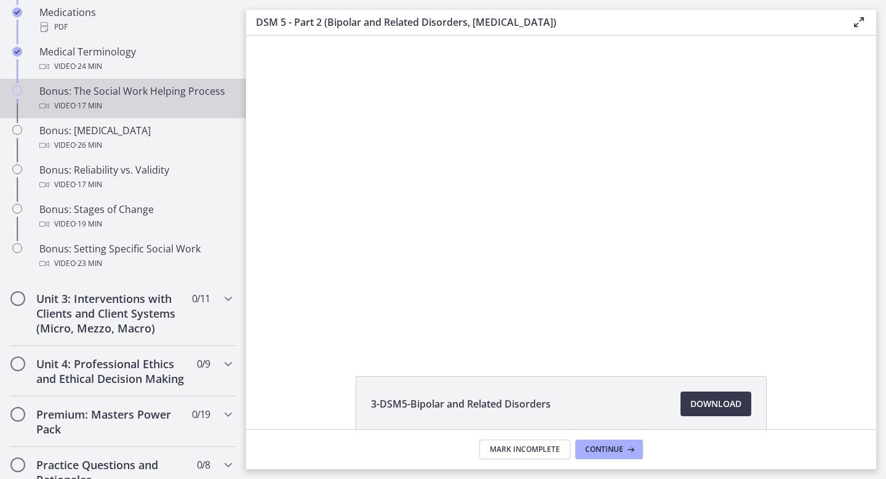
click at [128, 97] on div "Bonus: The Social Work Helping Process Video · 17 min" at bounding box center [135, 99] width 192 height 30
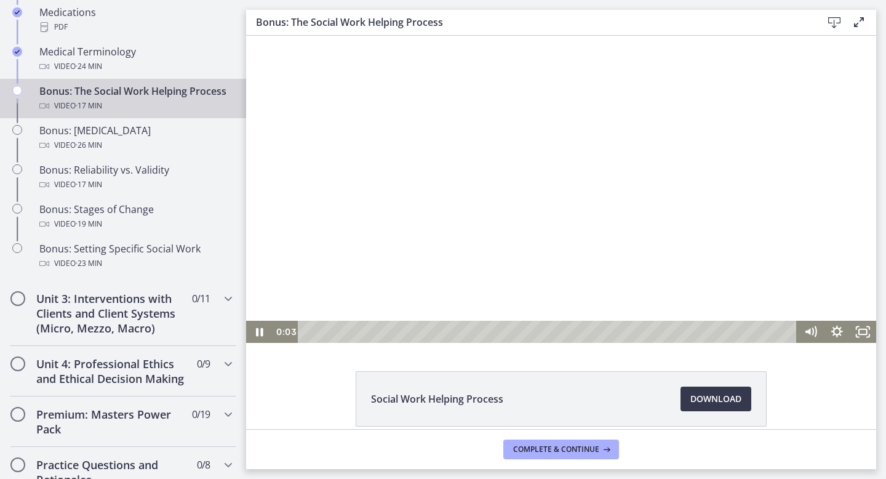
click at [309, 232] on div at bounding box center [561, 189] width 630 height 307
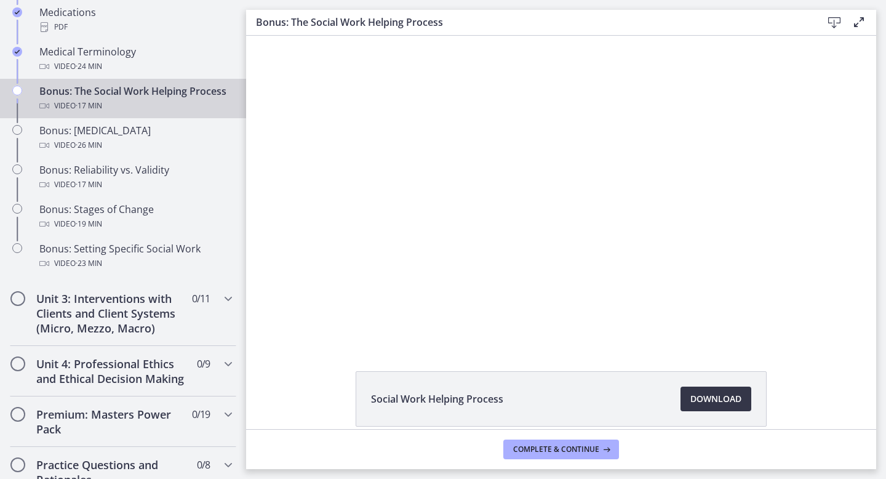
click at [711, 404] on span "Download Opens in a new window" at bounding box center [715, 398] width 51 height 15
click at [154, 319] on h2 "Unit 3: Interventions with Clients and Client Systems (Micro, Mezzo, Macro)" at bounding box center [111, 313] width 150 height 44
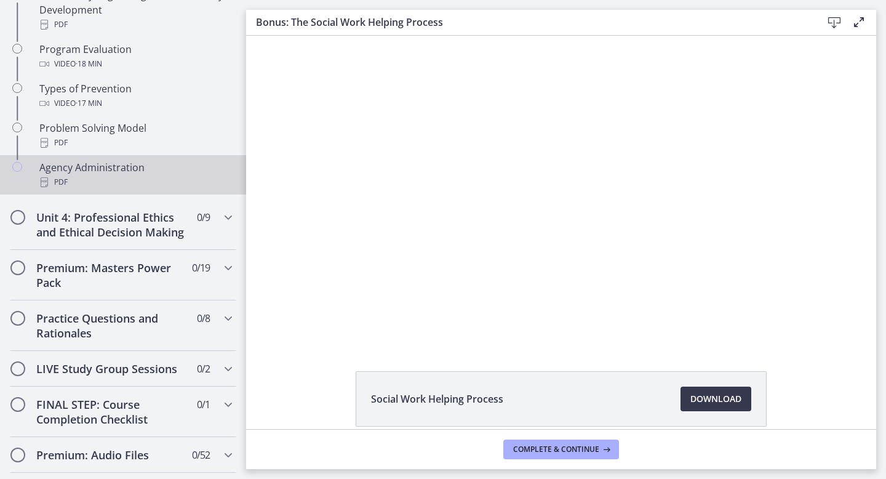
scroll to position [822, 0]
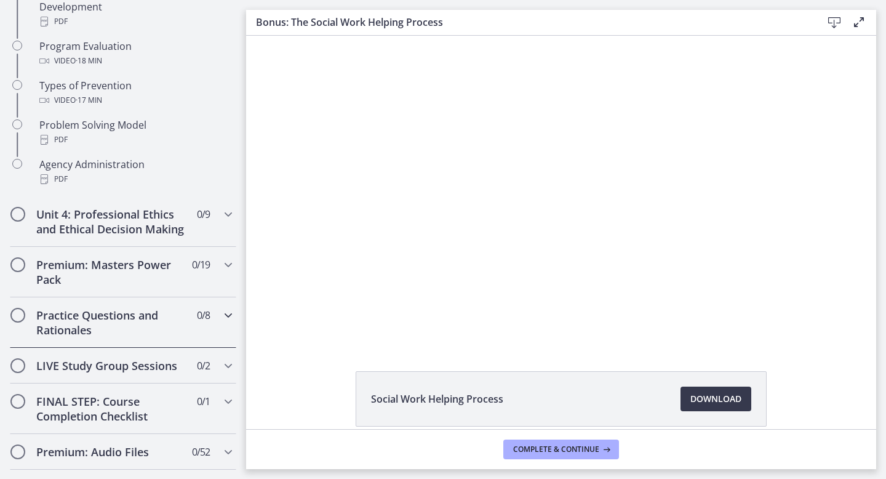
click at [154, 319] on h2 "Practice Questions and Rationales" at bounding box center [111, 323] width 150 height 30
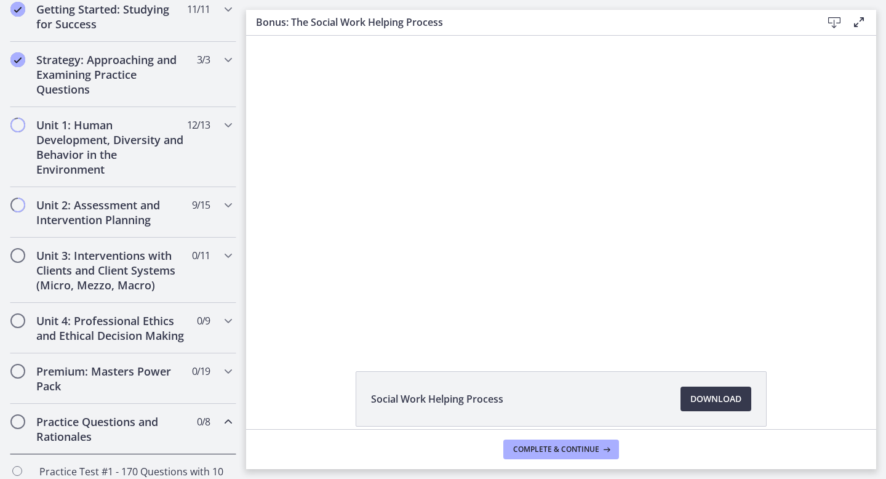
scroll to position [245, 0]
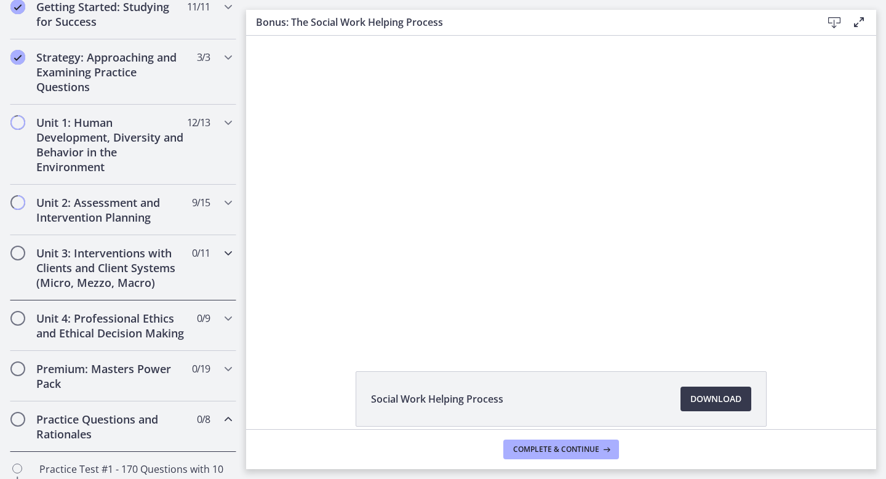
click at [196, 273] on div "Unit 3: Interventions with Clients and Client Systems (Micro, Mezzo, Macro) 0 /…" at bounding box center [123, 267] width 226 height 65
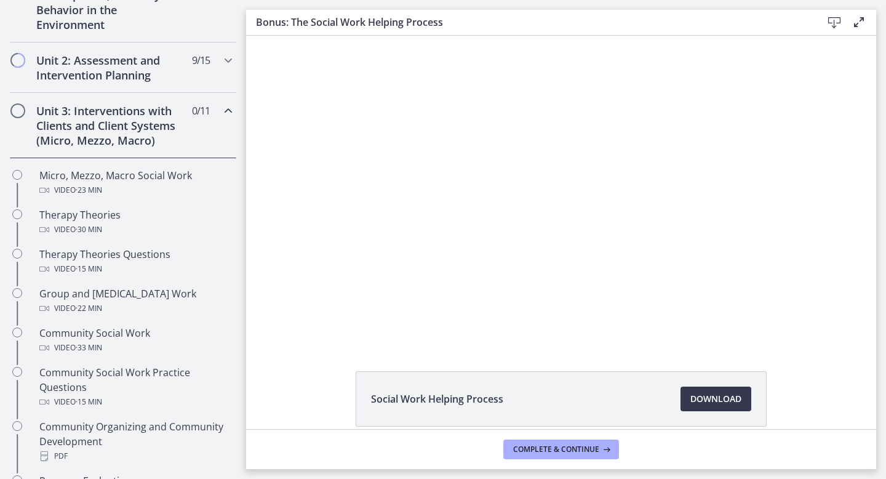
scroll to position [395, 0]
